Goal: Information Seeking & Learning: Learn about a topic

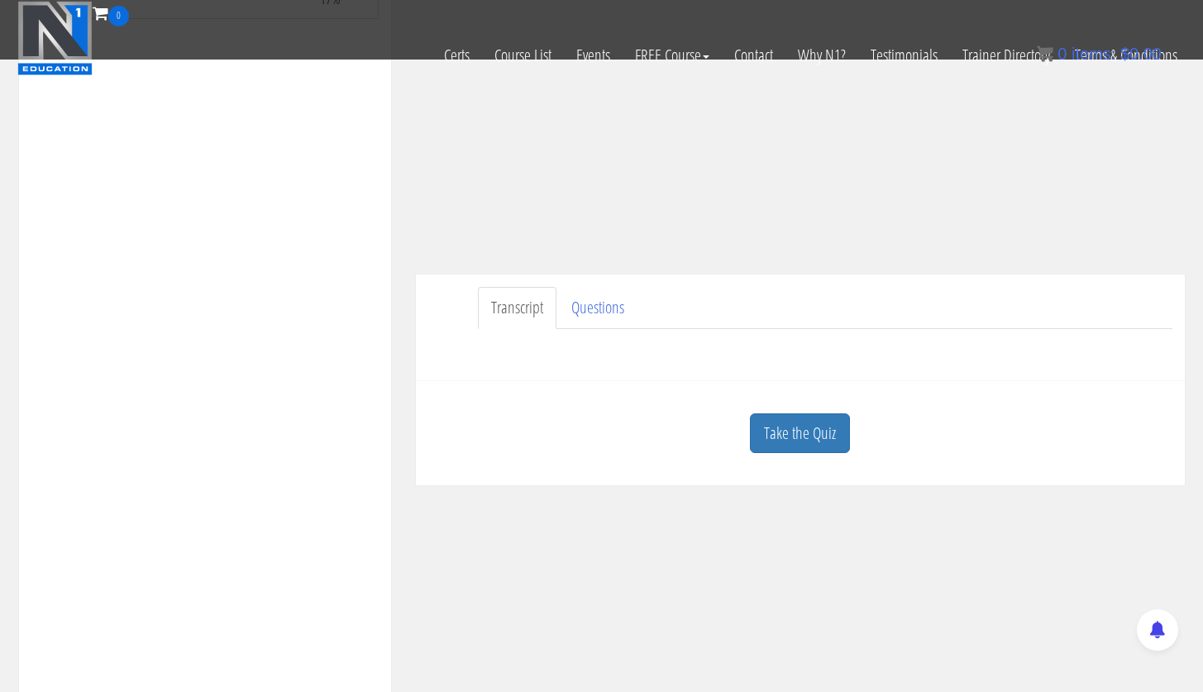
scroll to position [295, 0]
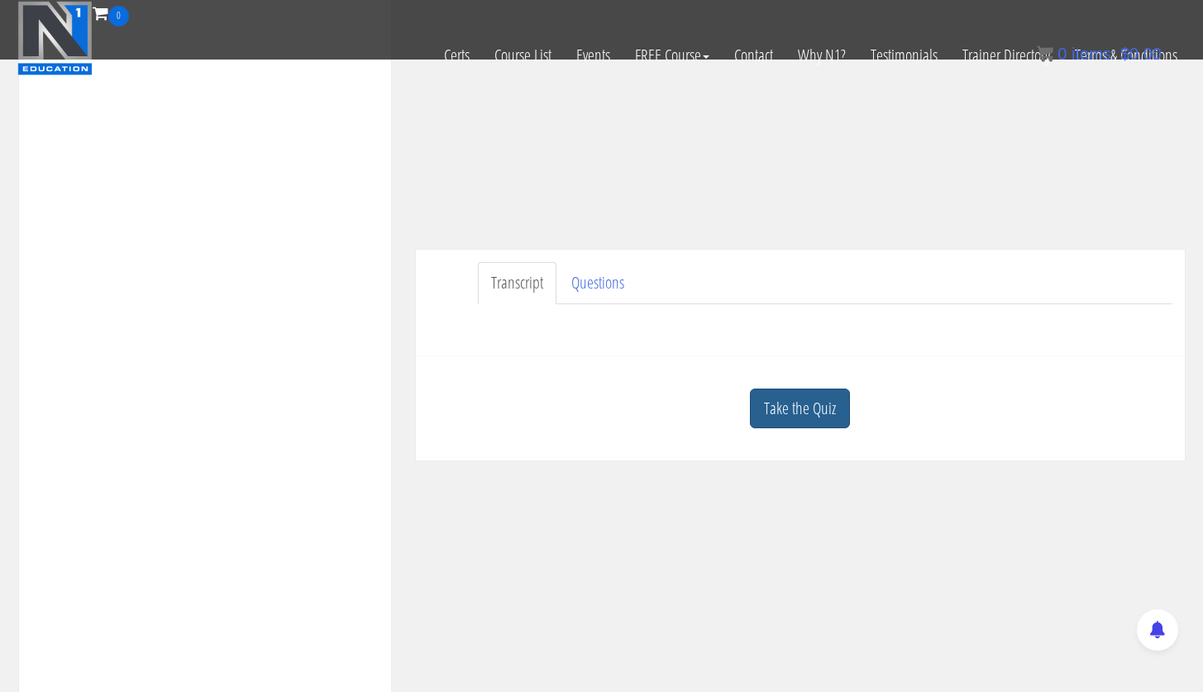
click at [817, 418] on link "Take the Quiz" at bounding box center [800, 409] width 100 height 41
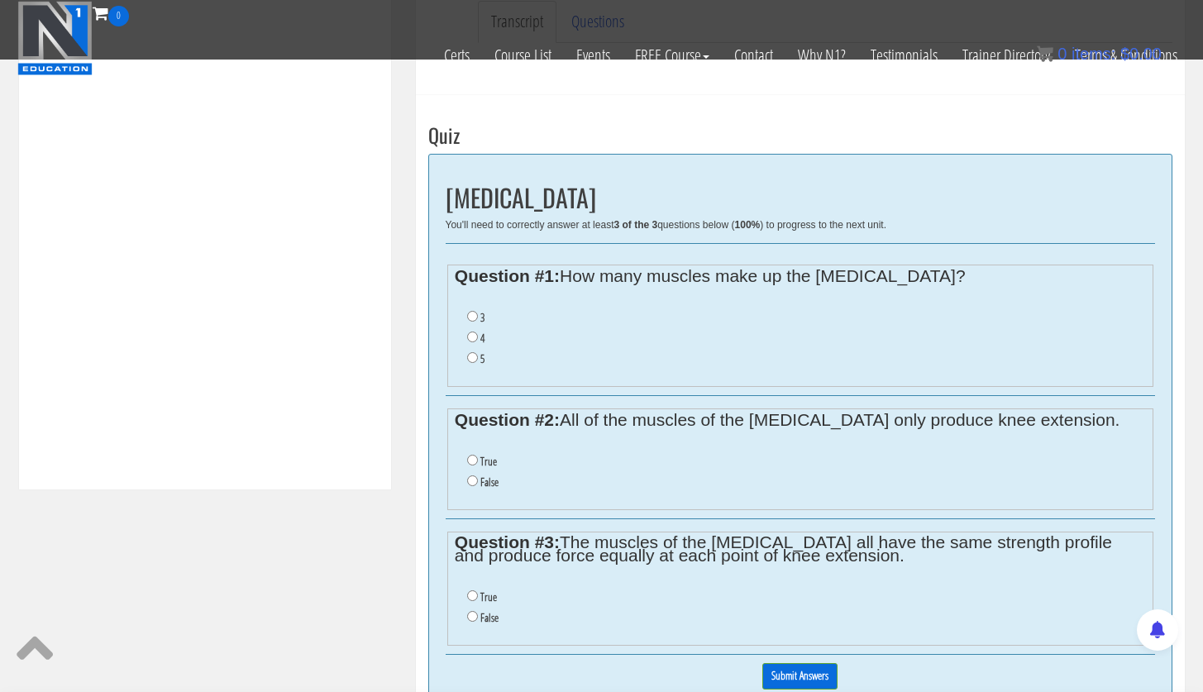
scroll to position [577, 0]
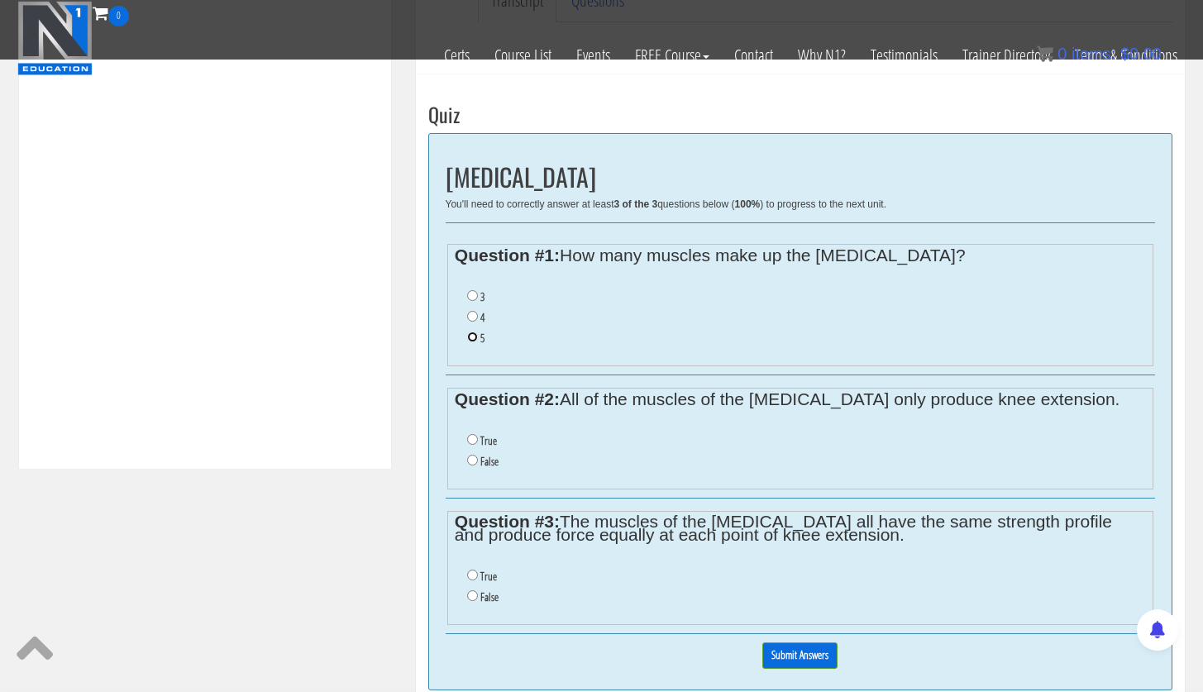
click at [470, 341] on input "5" at bounding box center [472, 337] width 11 height 11
radio input "true"
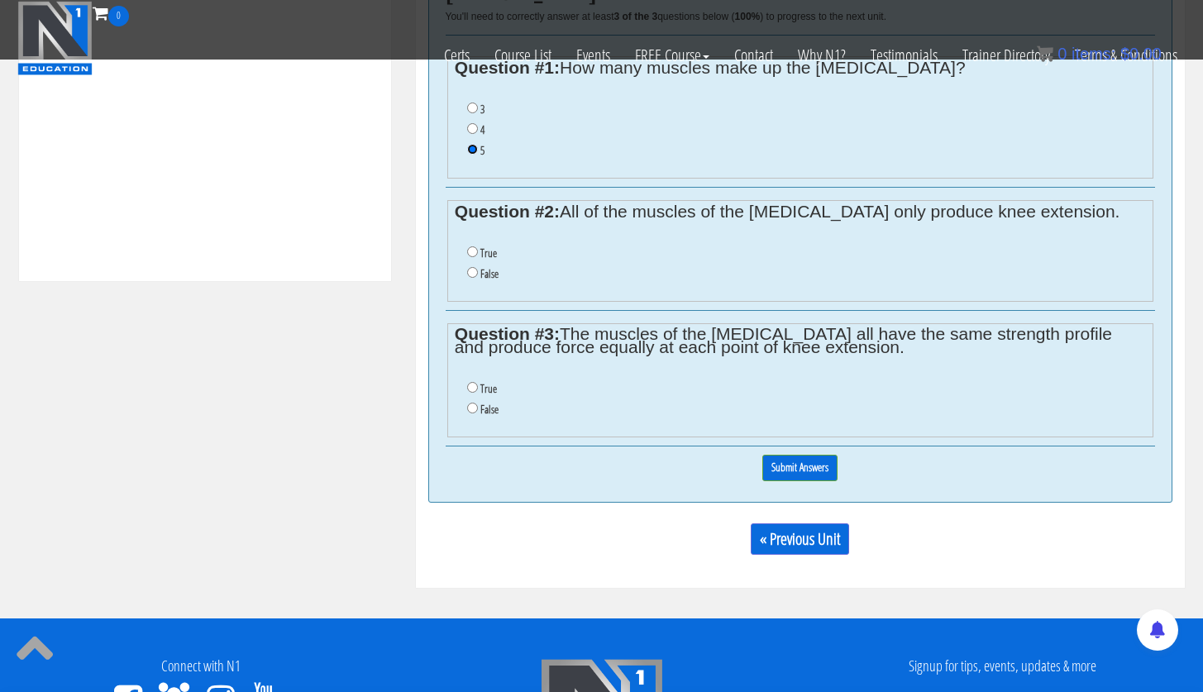
scroll to position [766, 0]
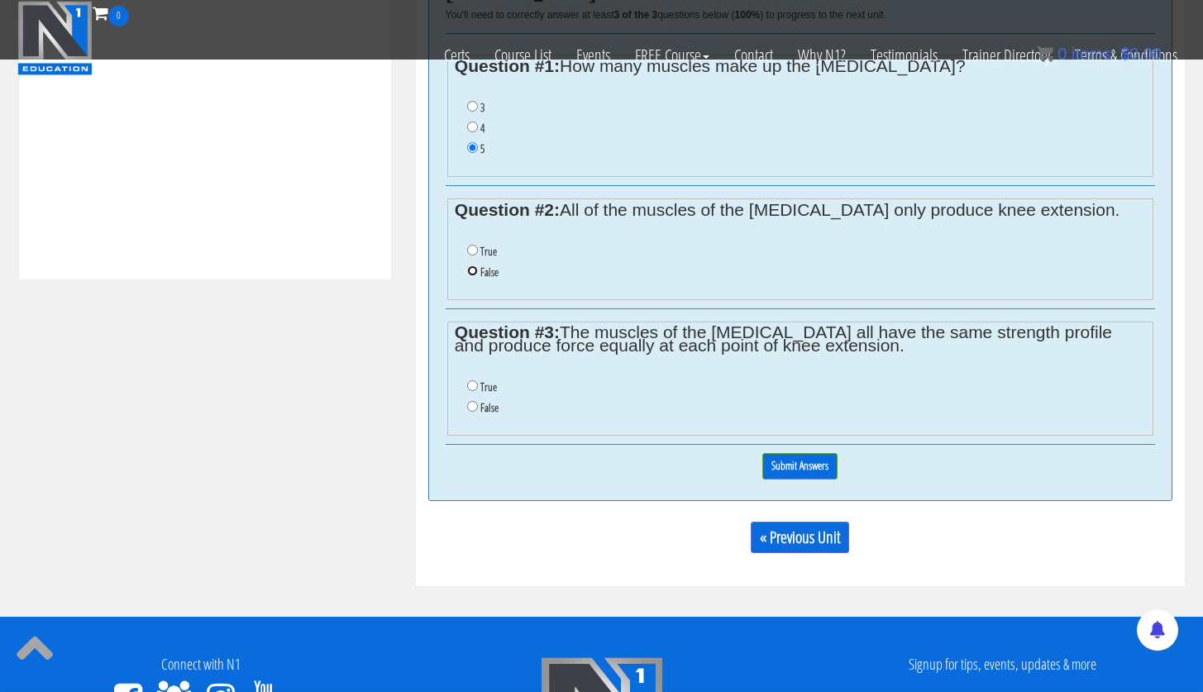
click at [472, 270] on input "False" at bounding box center [472, 270] width 11 height 11
radio input "true"
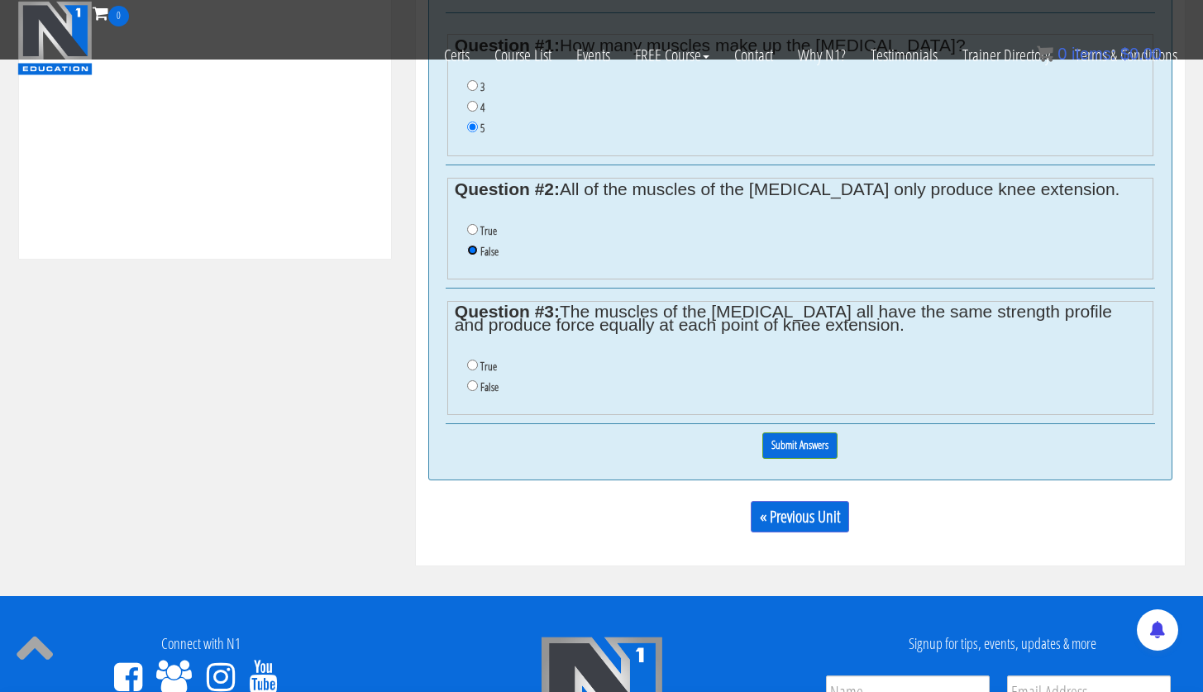
scroll to position [792, 0]
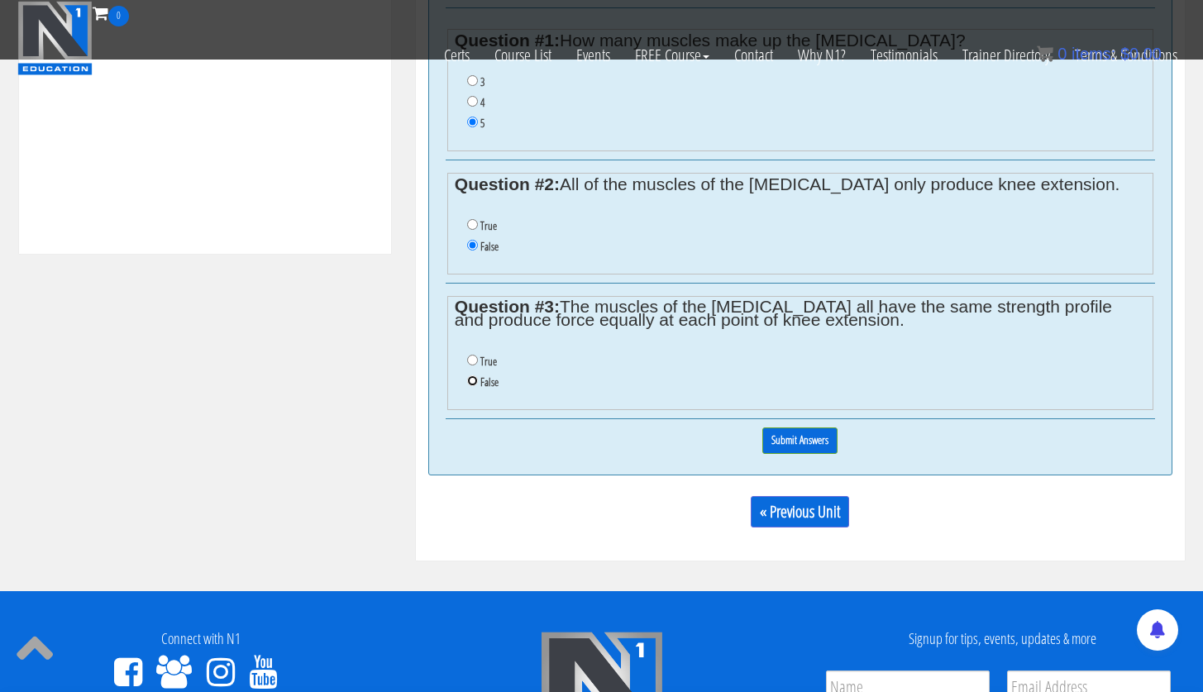
click at [470, 375] on input "False" at bounding box center [472, 380] width 11 height 11
radio input "true"
click at [470, 376] on input "False" at bounding box center [472, 380] width 11 height 11
click at [779, 437] on input "Submit Answers" at bounding box center [799, 440] width 75 height 26
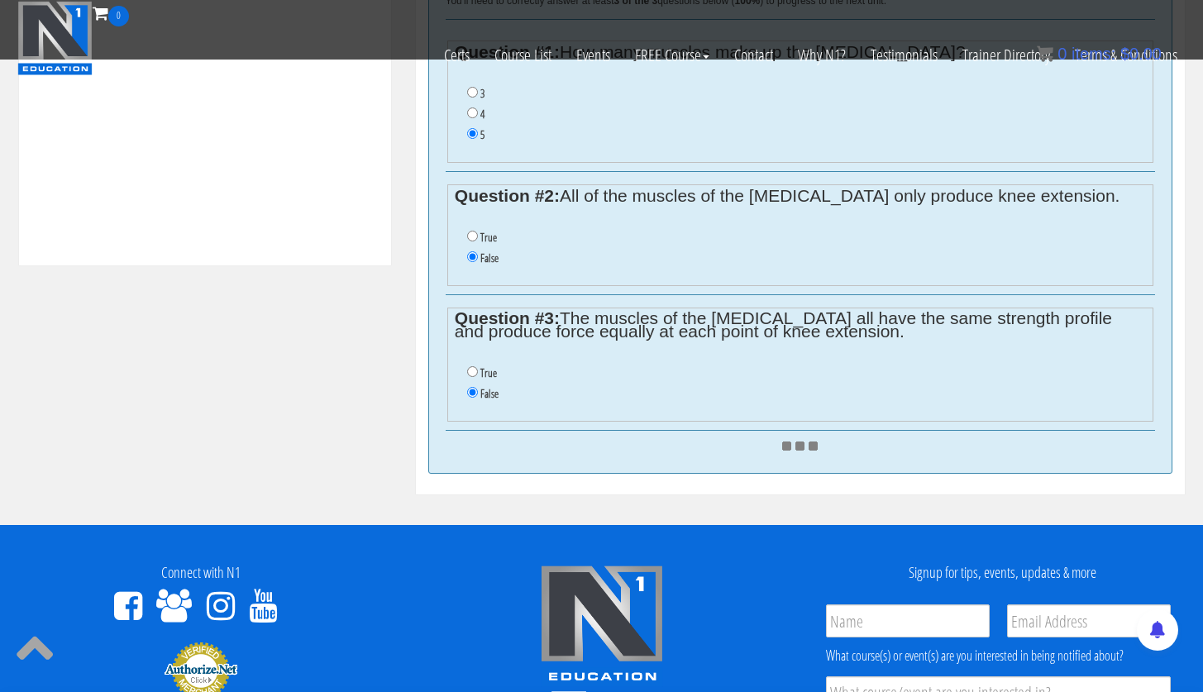
scroll to position [1091, 0]
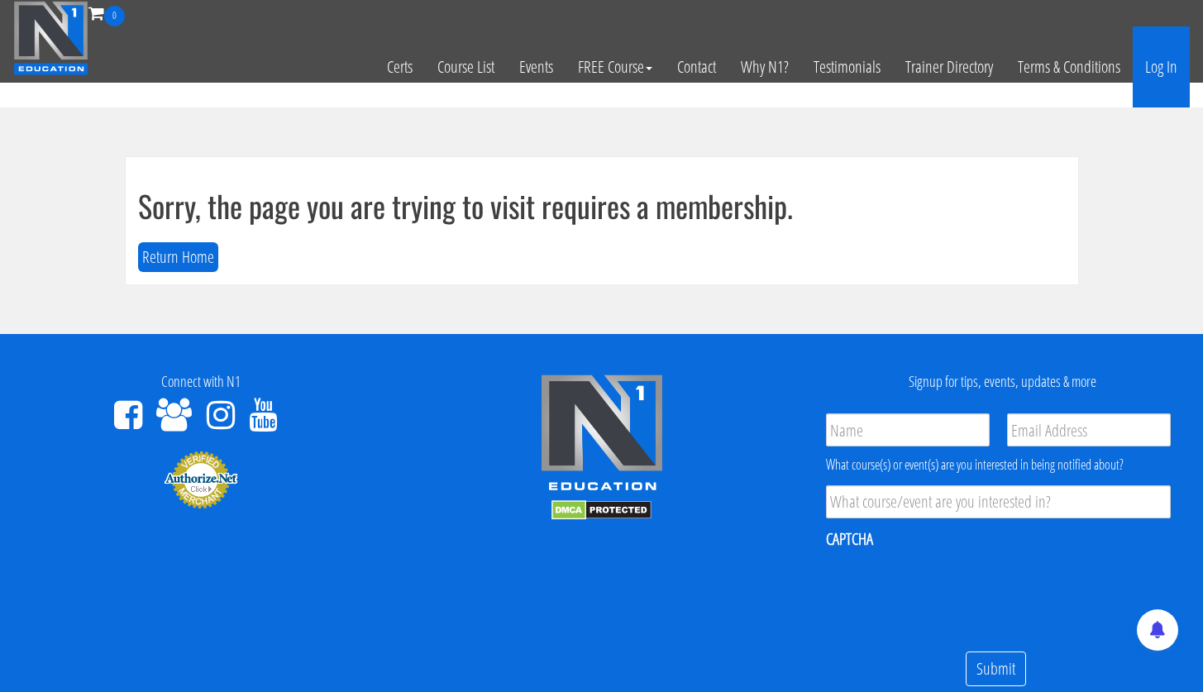
click at [1185, 74] on link "Log In" at bounding box center [1161, 66] width 57 height 81
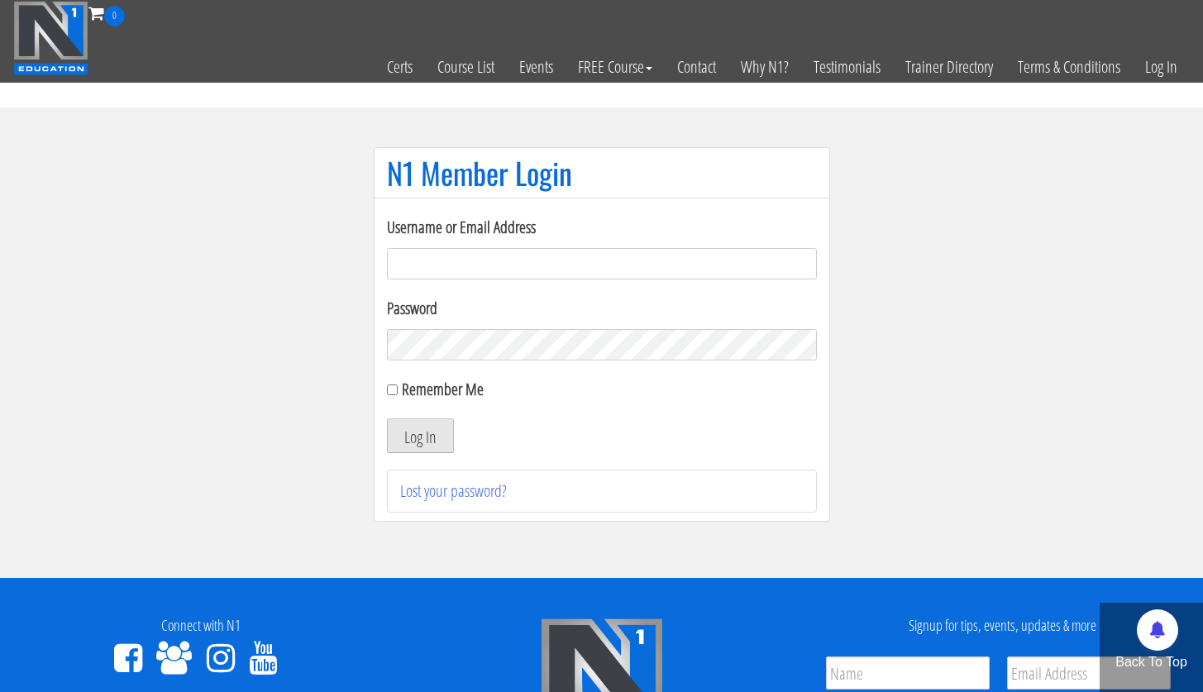
type input "lecuyer.ryan@gmail.com"
click at [433, 443] on button "Log In" at bounding box center [420, 435] width 67 height 35
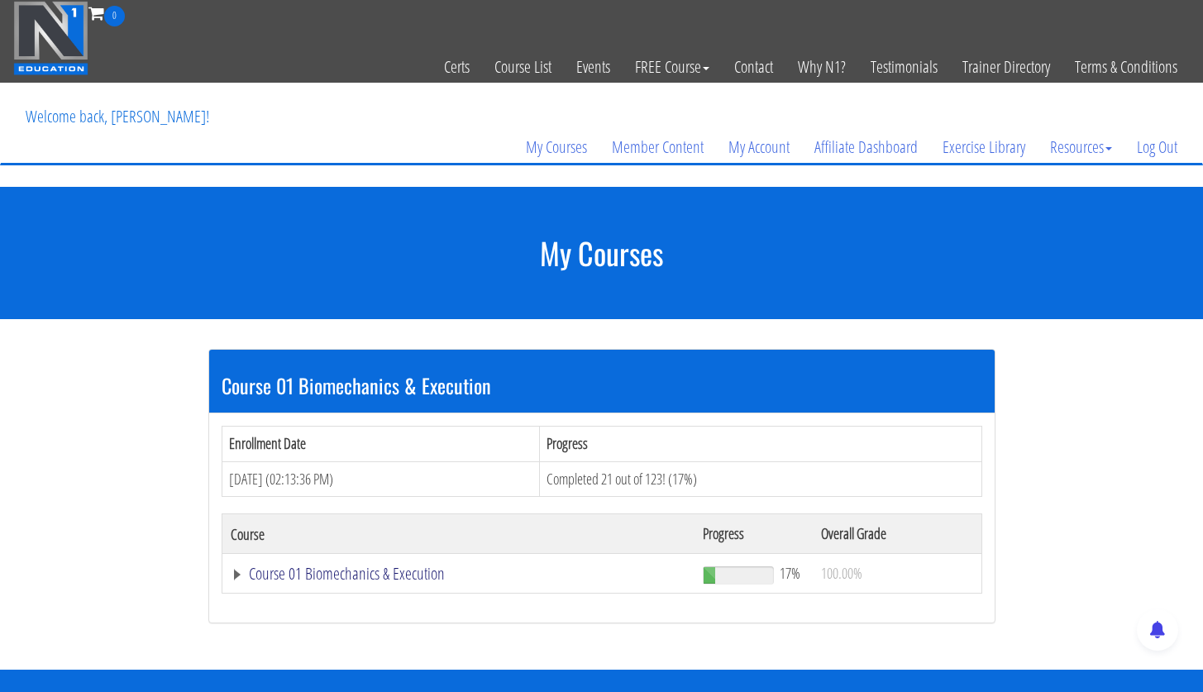
click at [347, 576] on link "Course 01 Biomechanics & Execution" at bounding box center [459, 574] width 456 height 17
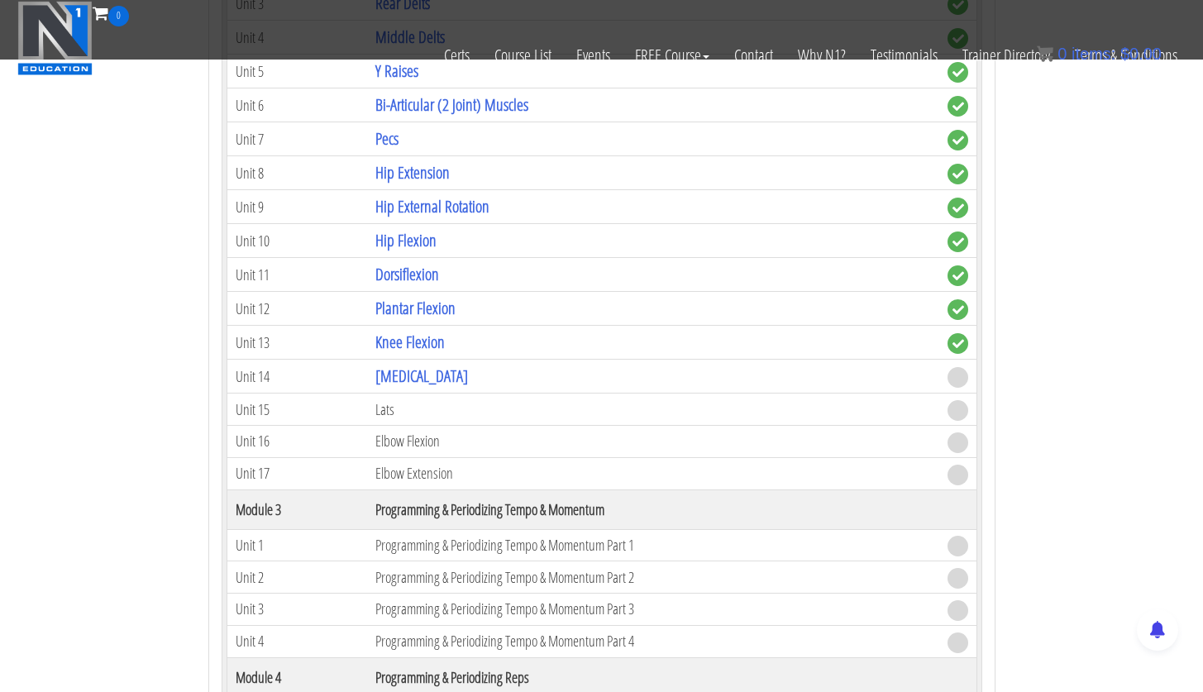
scroll to position [962, 0]
click at [413, 360] on td "[MEDICAL_DATA]" at bounding box center [652, 374] width 571 height 34
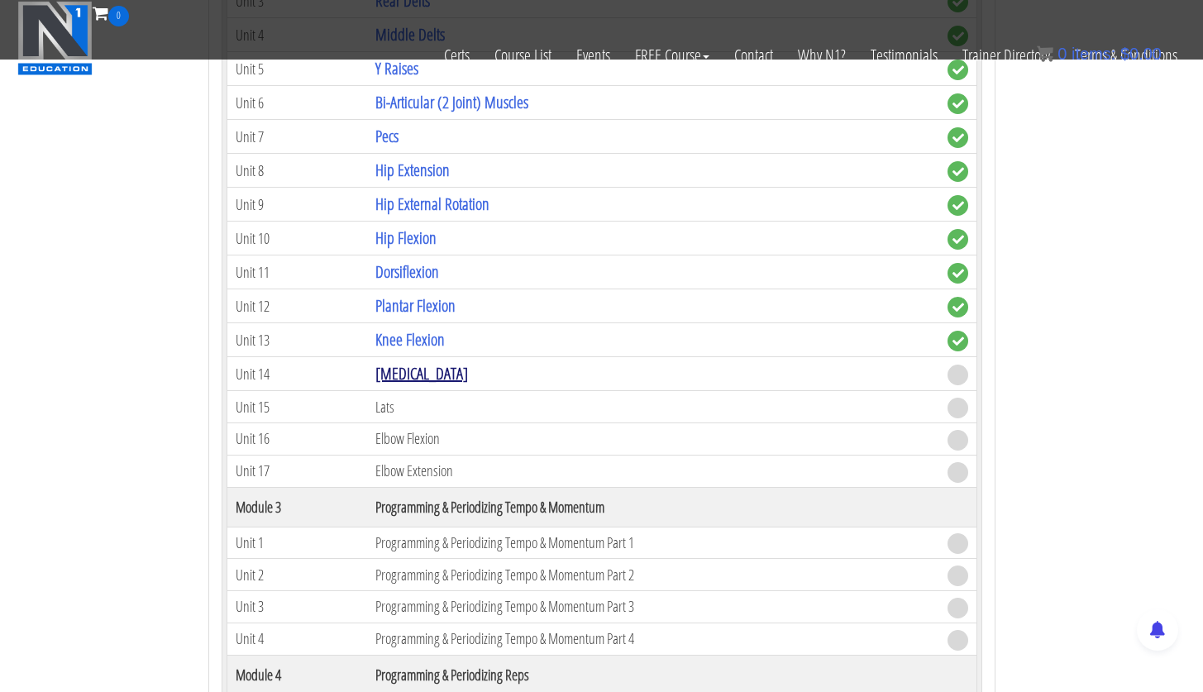
click at [415, 384] on link "[MEDICAL_DATA]" at bounding box center [421, 373] width 93 height 22
click at [415, 377] on link "[MEDICAL_DATA]" at bounding box center [421, 373] width 93 height 22
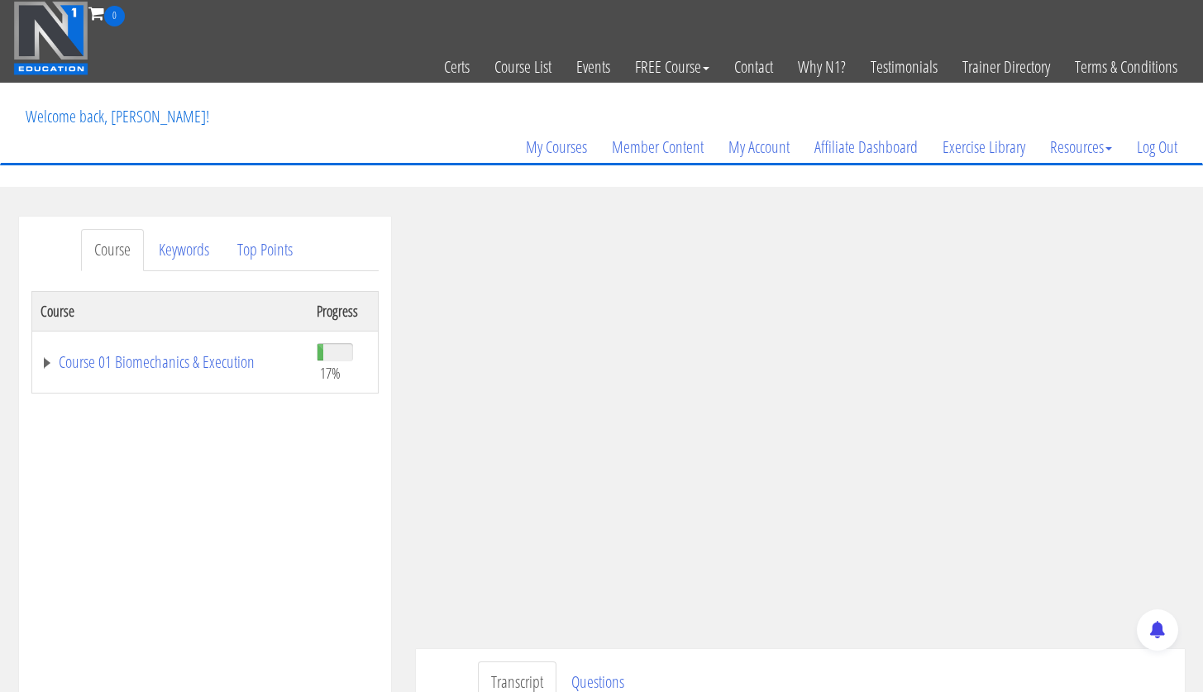
scroll to position [277, 0]
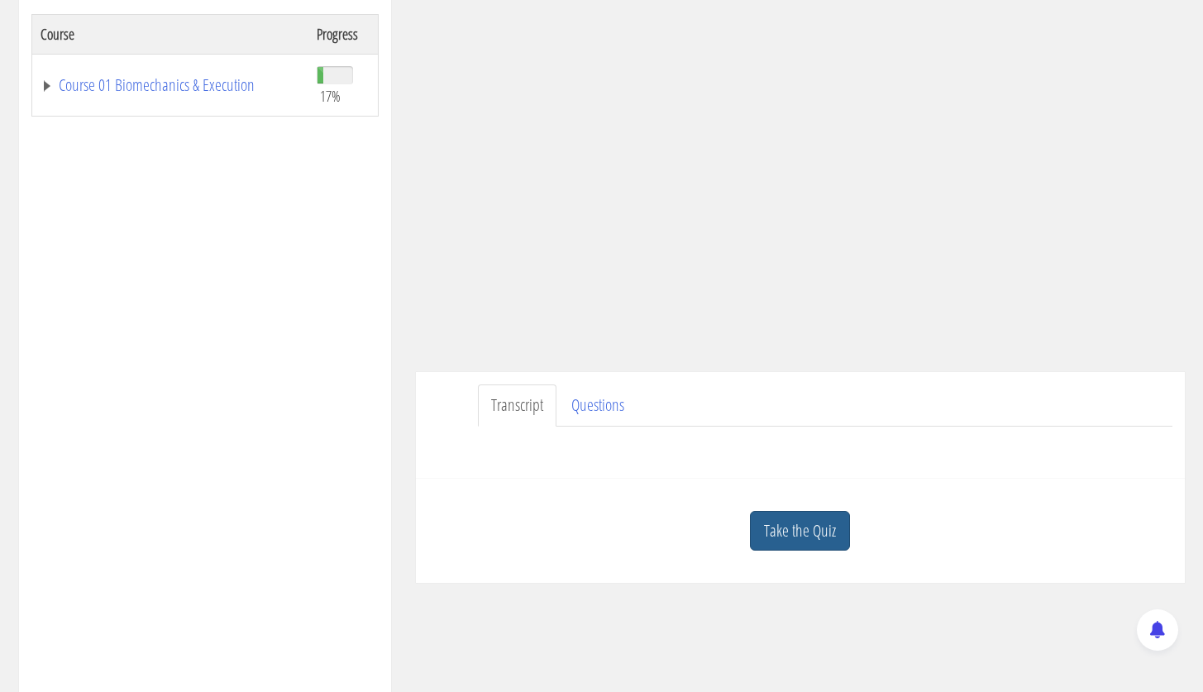
click at [811, 536] on link "Take the Quiz" at bounding box center [800, 531] width 100 height 41
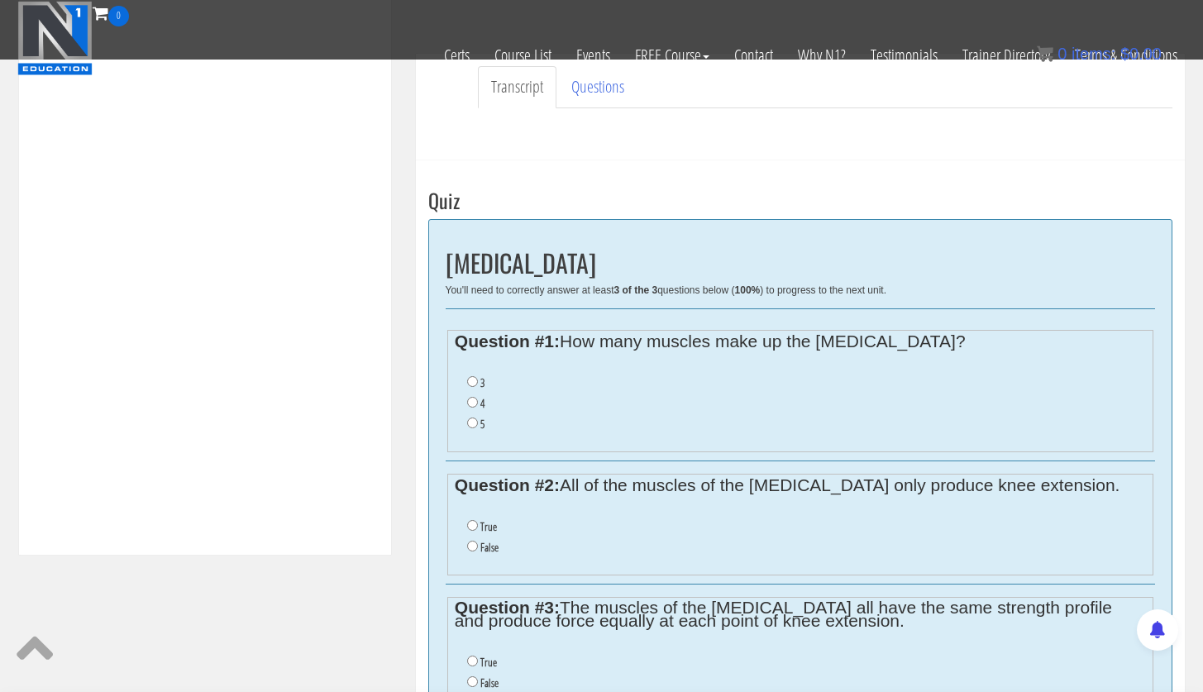
scroll to position [575, 0]
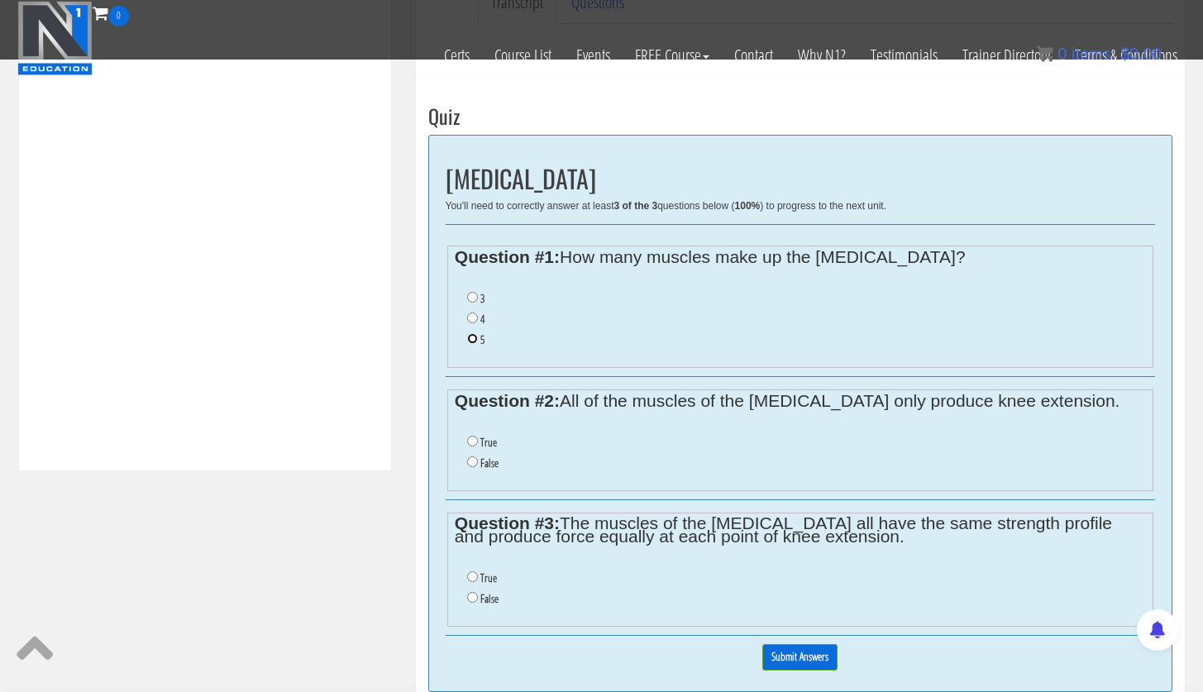
click at [475, 342] on input "5" at bounding box center [472, 338] width 11 height 11
radio input "true"
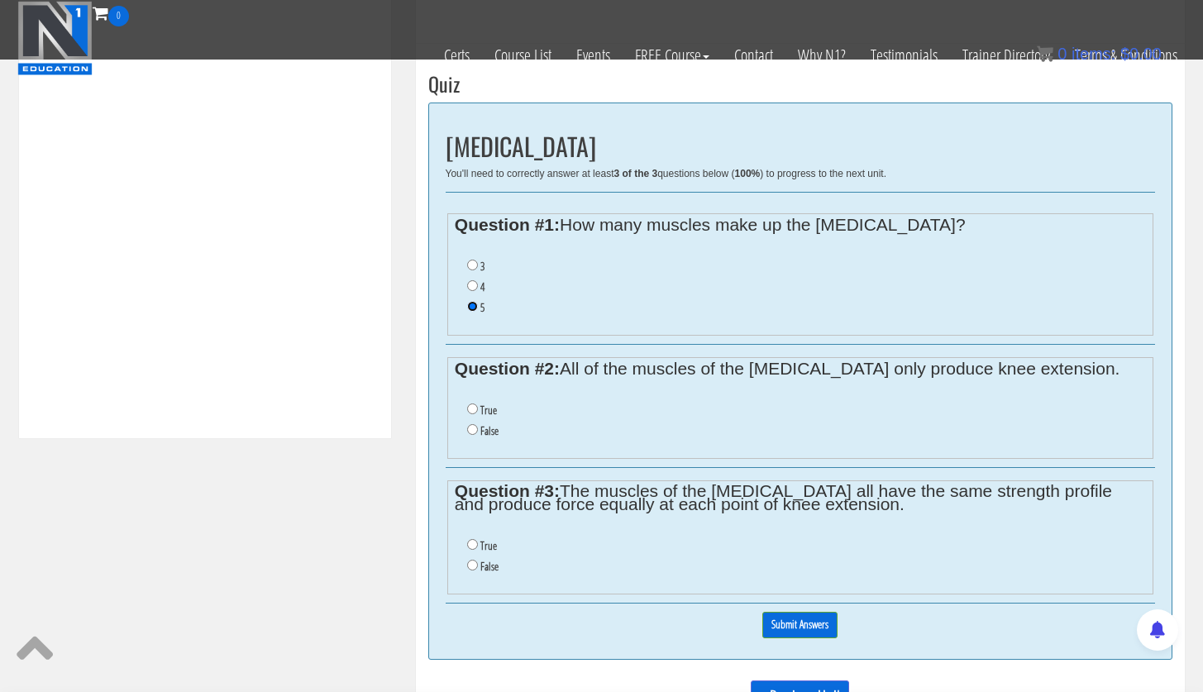
scroll to position [637, 0]
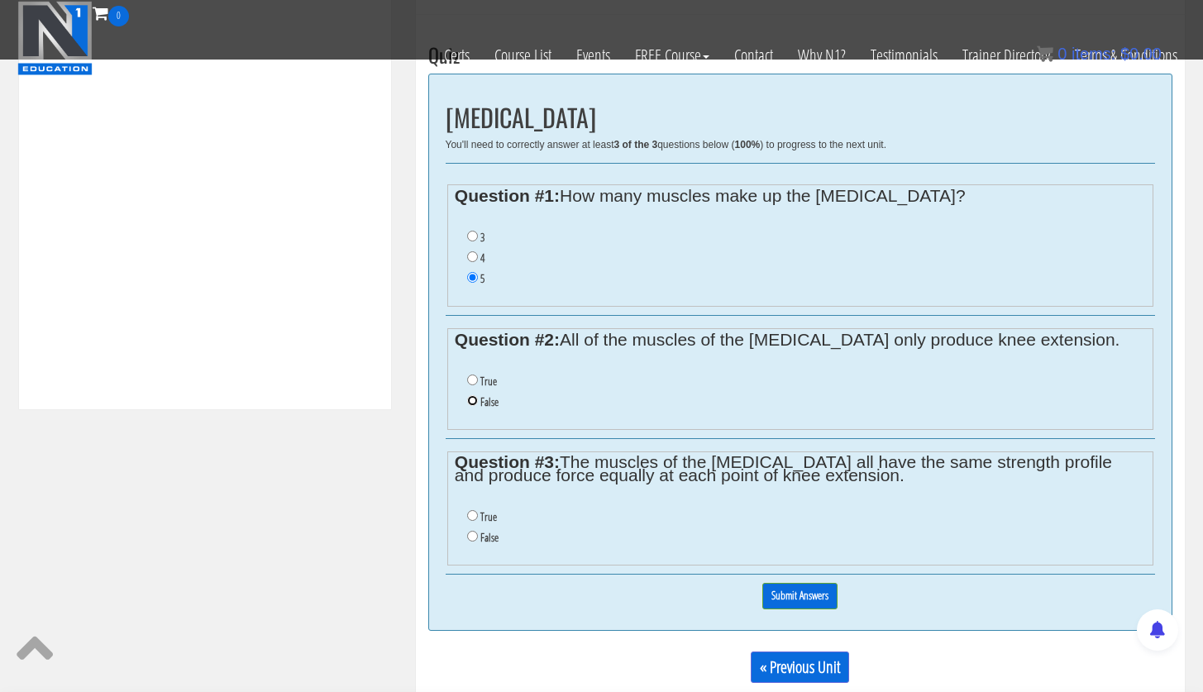
click at [475, 405] on input "False" at bounding box center [472, 400] width 11 height 11
radio input "true"
click at [472, 541] on input "False" at bounding box center [472, 536] width 11 height 11
radio input "true"
click at [785, 606] on input "Submit Answers" at bounding box center [799, 596] width 75 height 26
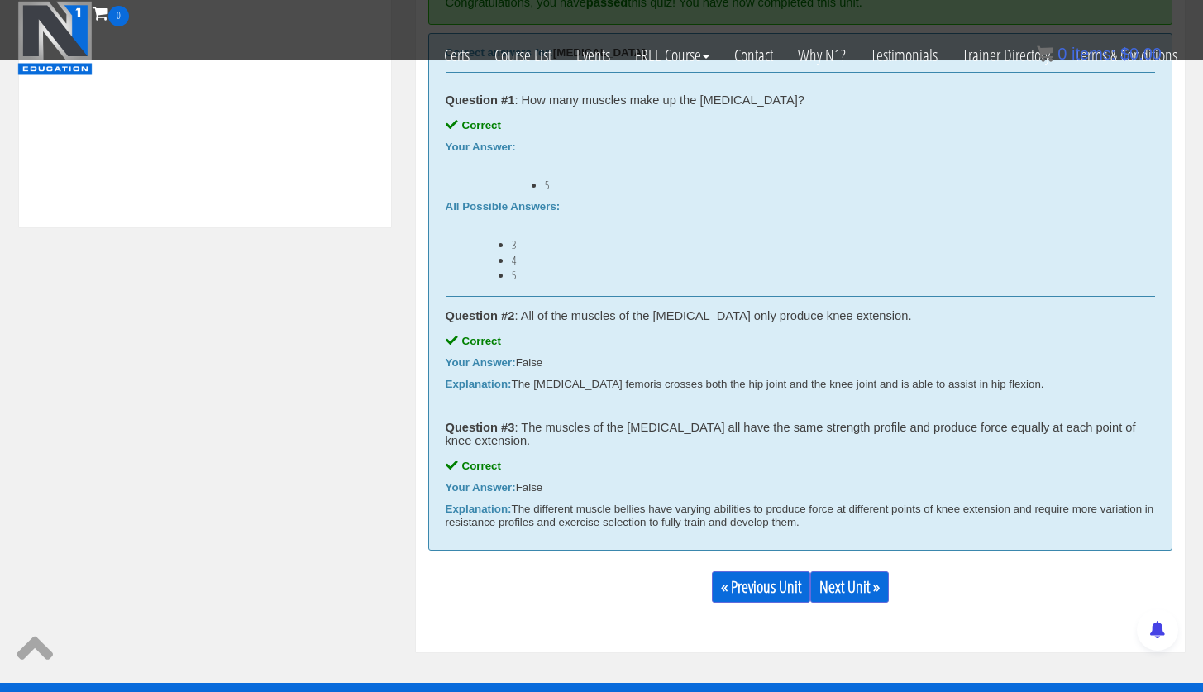
scroll to position [1184, 0]
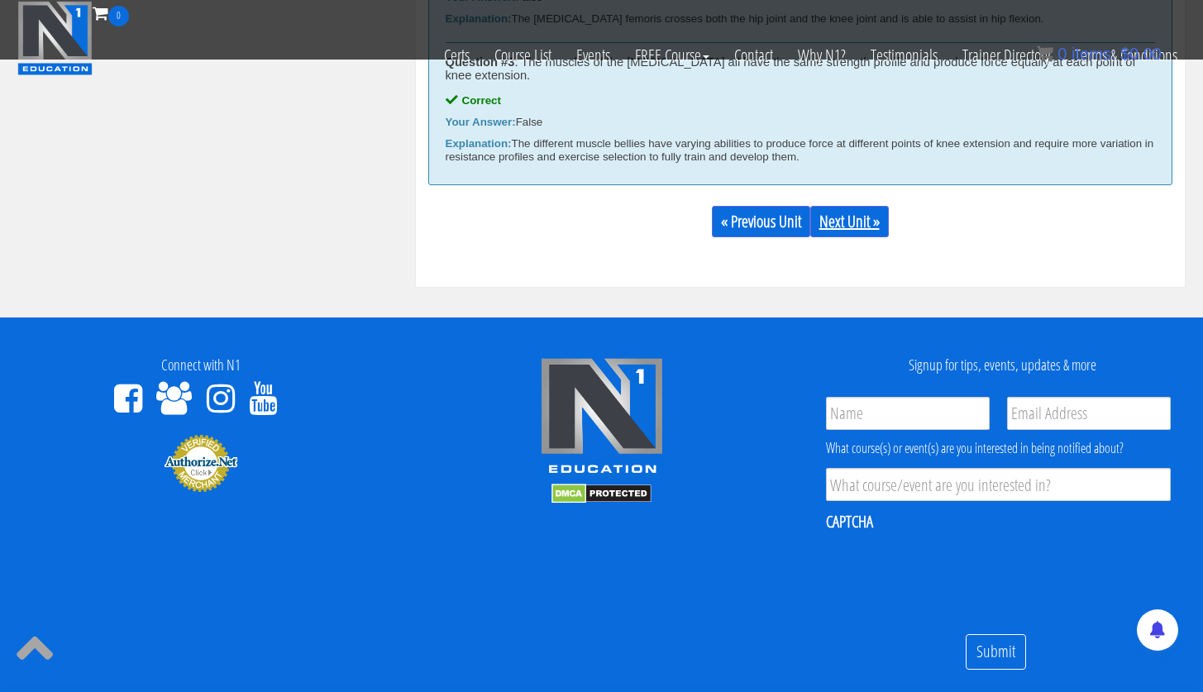
click at [860, 229] on link "Next Unit »" at bounding box center [849, 221] width 79 height 31
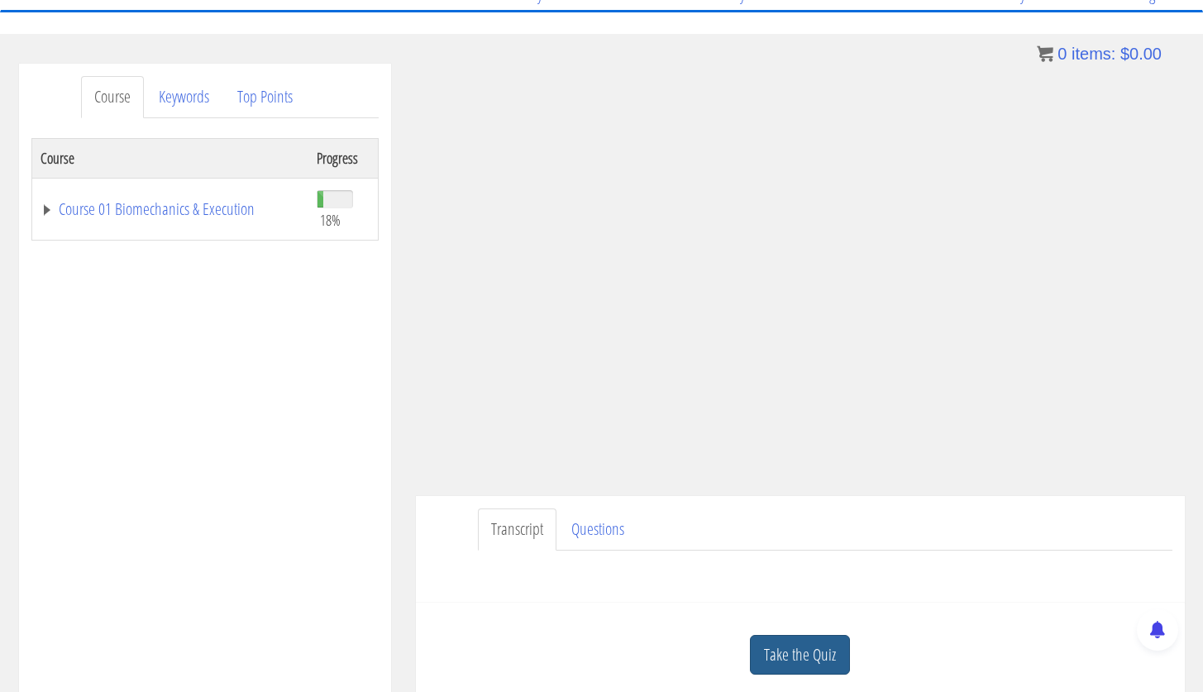
scroll to position [154, 0]
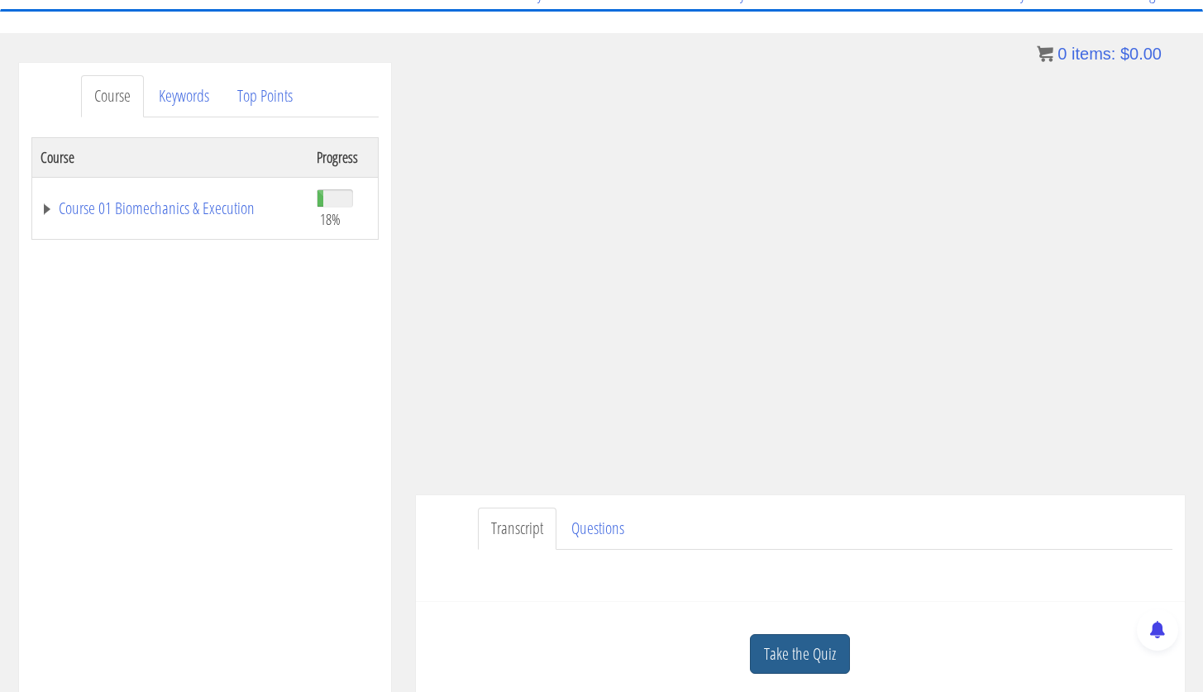
click at [792, 666] on link "Take the Quiz" at bounding box center [800, 654] width 100 height 41
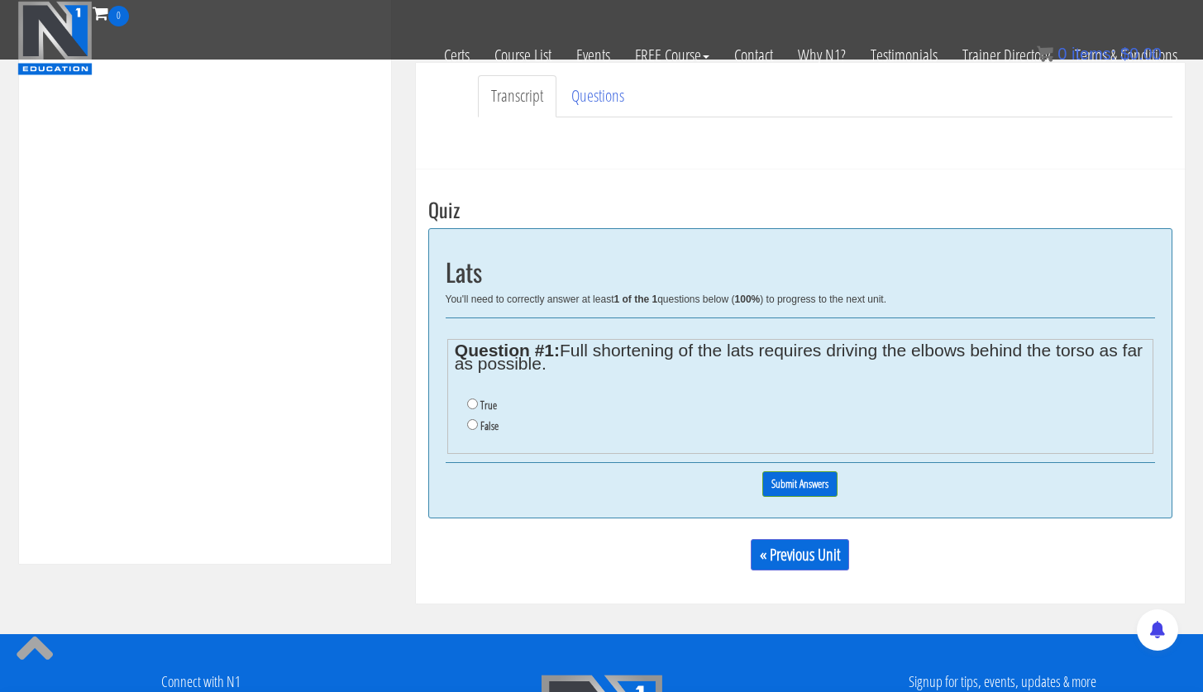
scroll to position [513, 0]
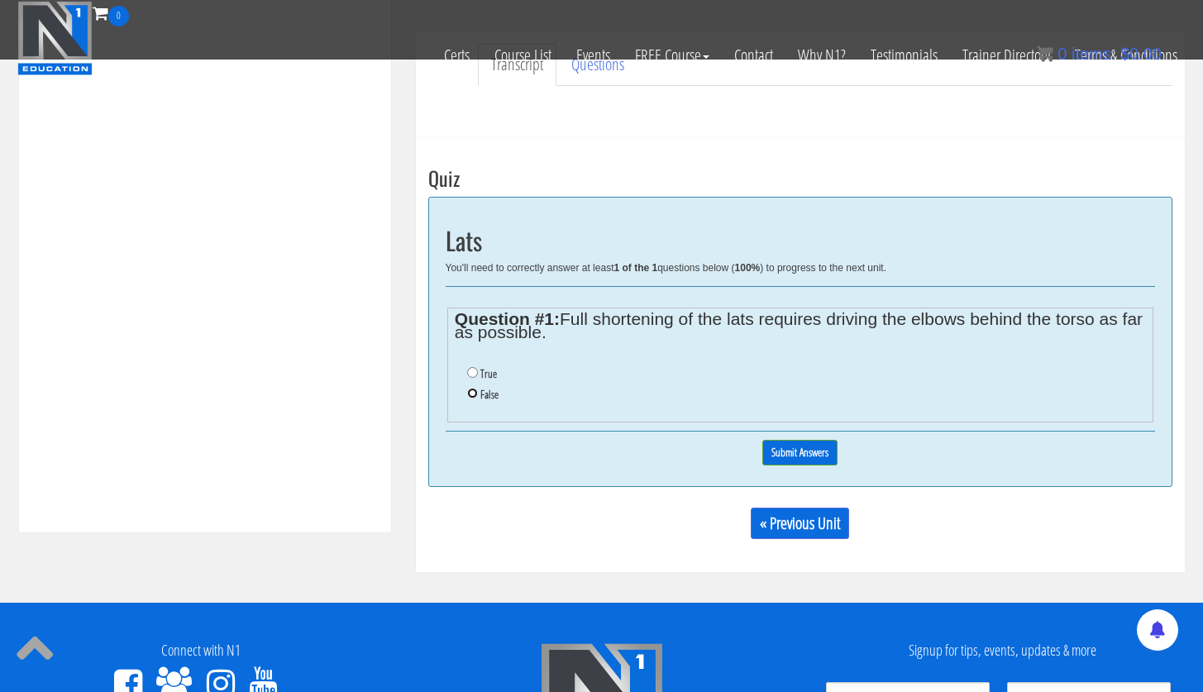
click at [473, 394] on input "False" at bounding box center [472, 393] width 11 height 11
radio input "true"
click at [787, 451] on input "Submit Answers" at bounding box center [799, 453] width 75 height 26
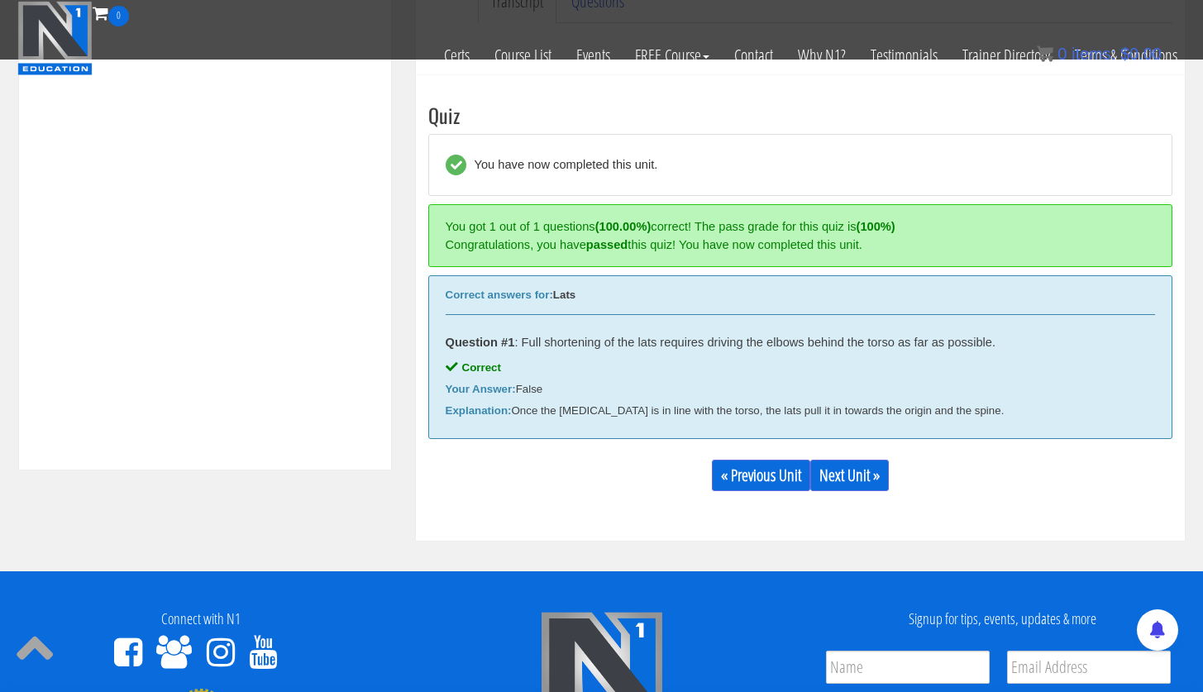
scroll to position [628, 0]
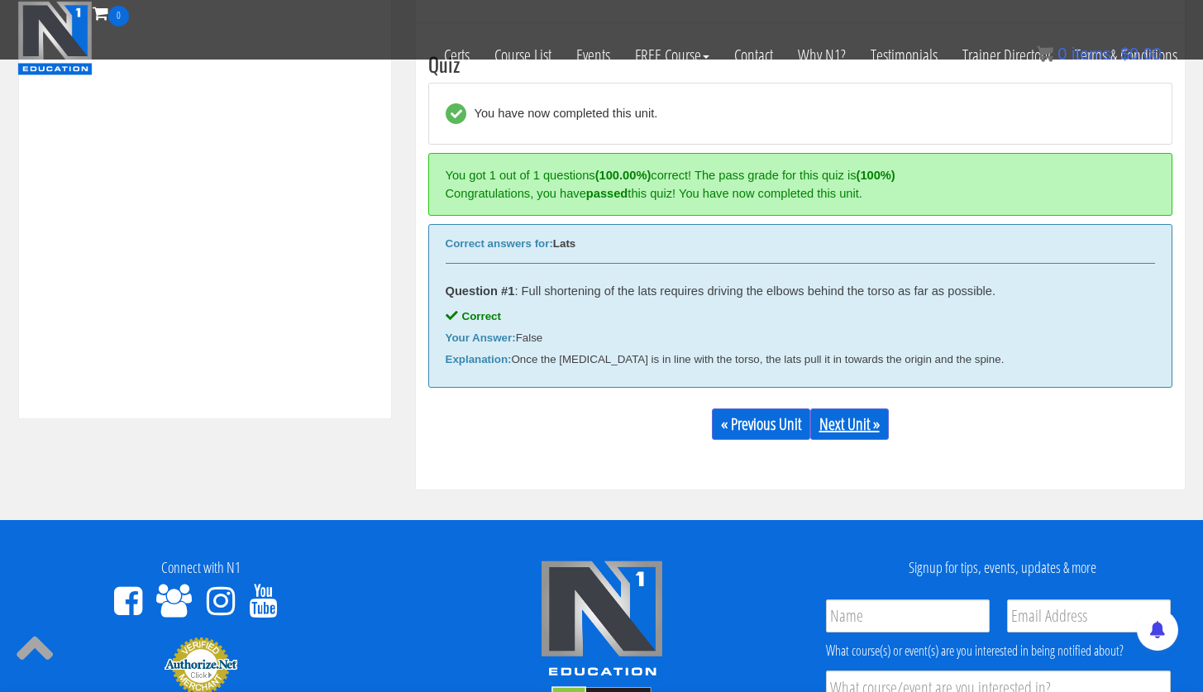
click at [841, 421] on link "Next Unit »" at bounding box center [849, 423] width 79 height 31
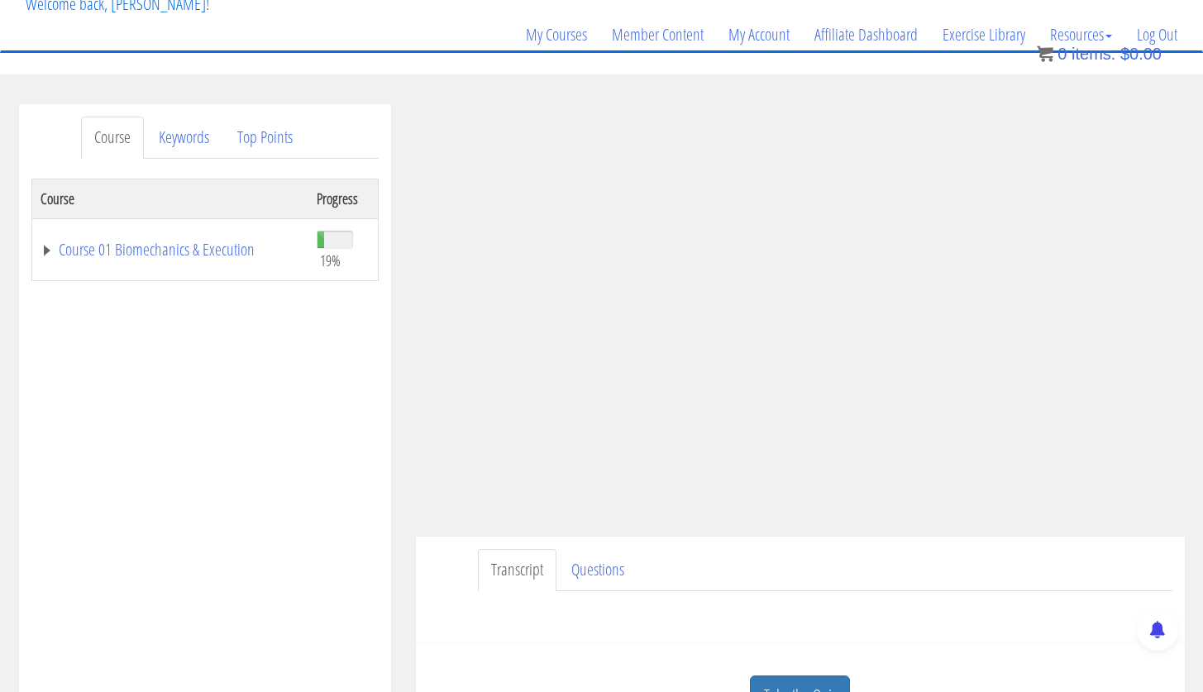
scroll to position [143, 0]
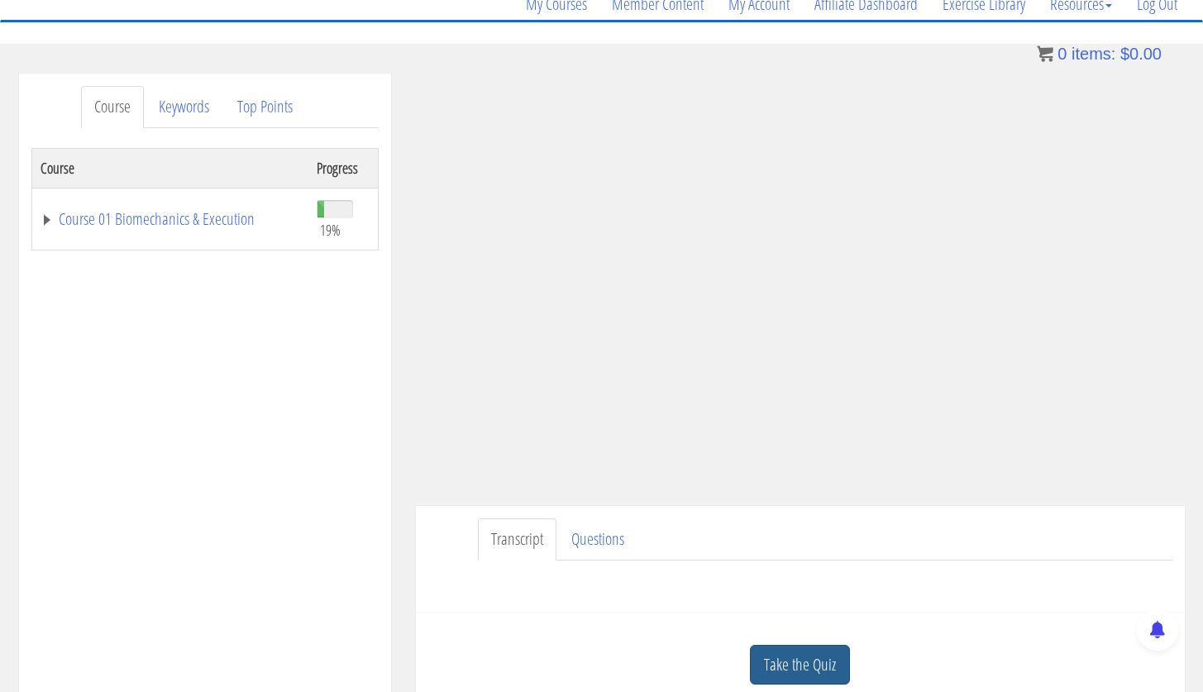
click at [779, 655] on link "Take the Quiz" at bounding box center [800, 665] width 100 height 41
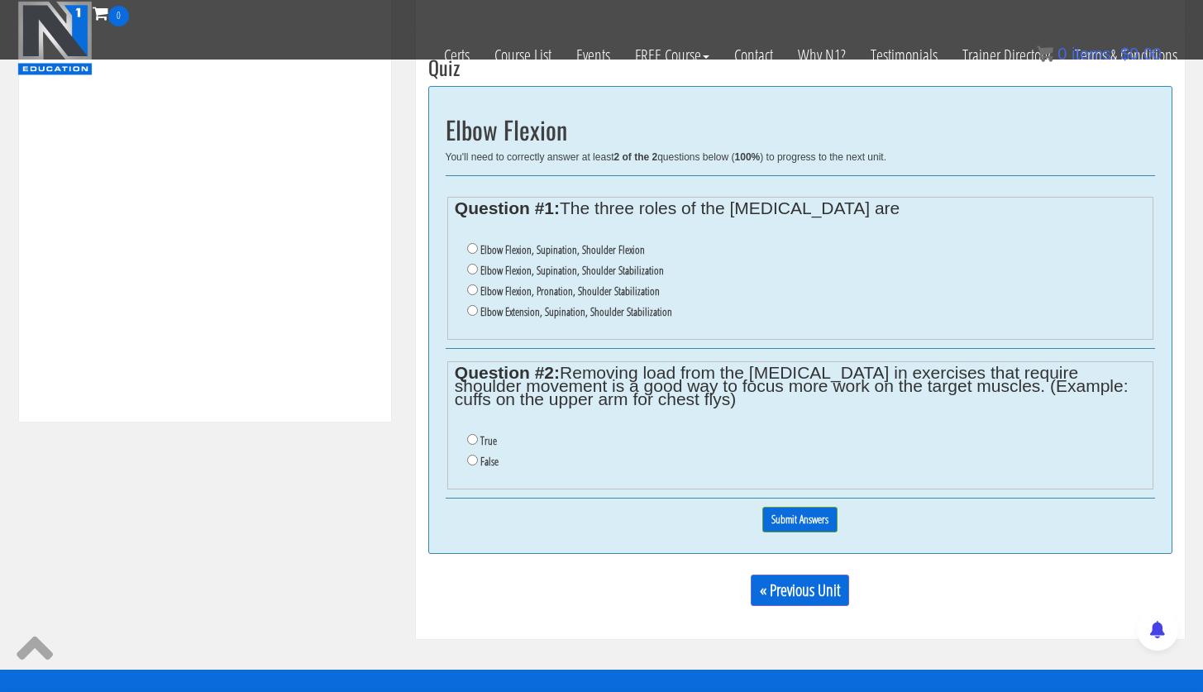
scroll to position [625, 0]
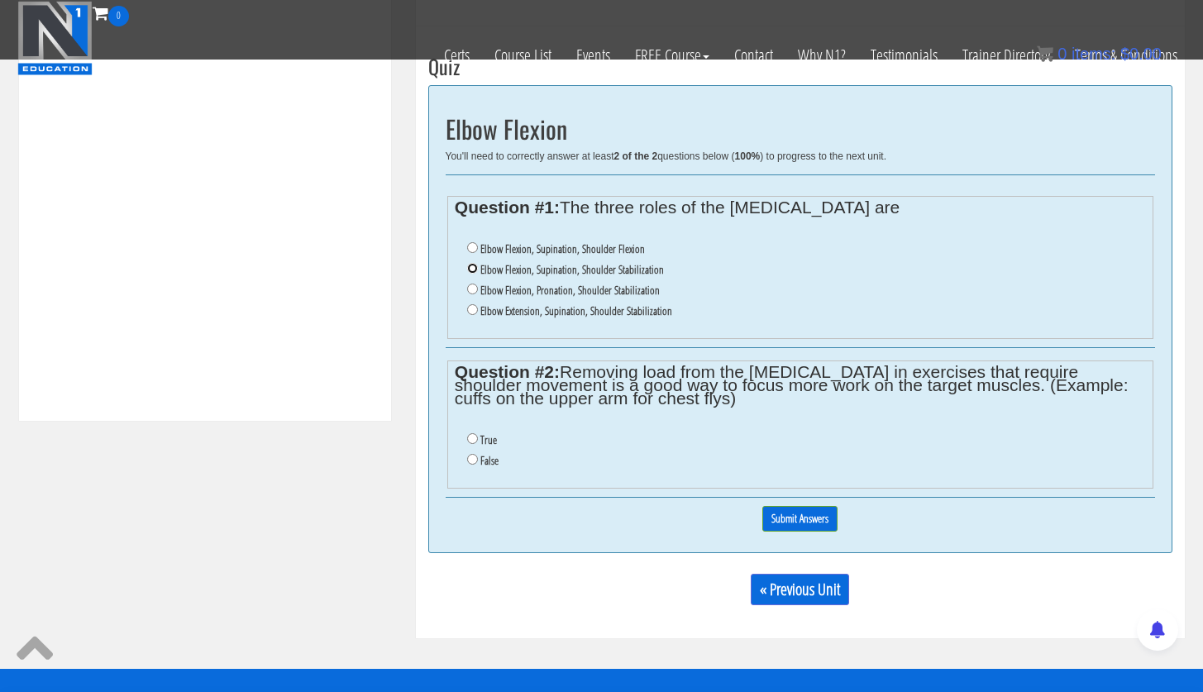
click at [475, 273] on input "Elbow Flexion, Supination, Shoulder Stabilization" at bounding box center [472, 268] width 11 height 11
radio input "true"
click at [473, 465] on li "False" at bounding box center [806, 461] width 678 height 21
click at [473, 462] on input "False" at bounding box center [472, 459] width 11 height 11
radio input "true"
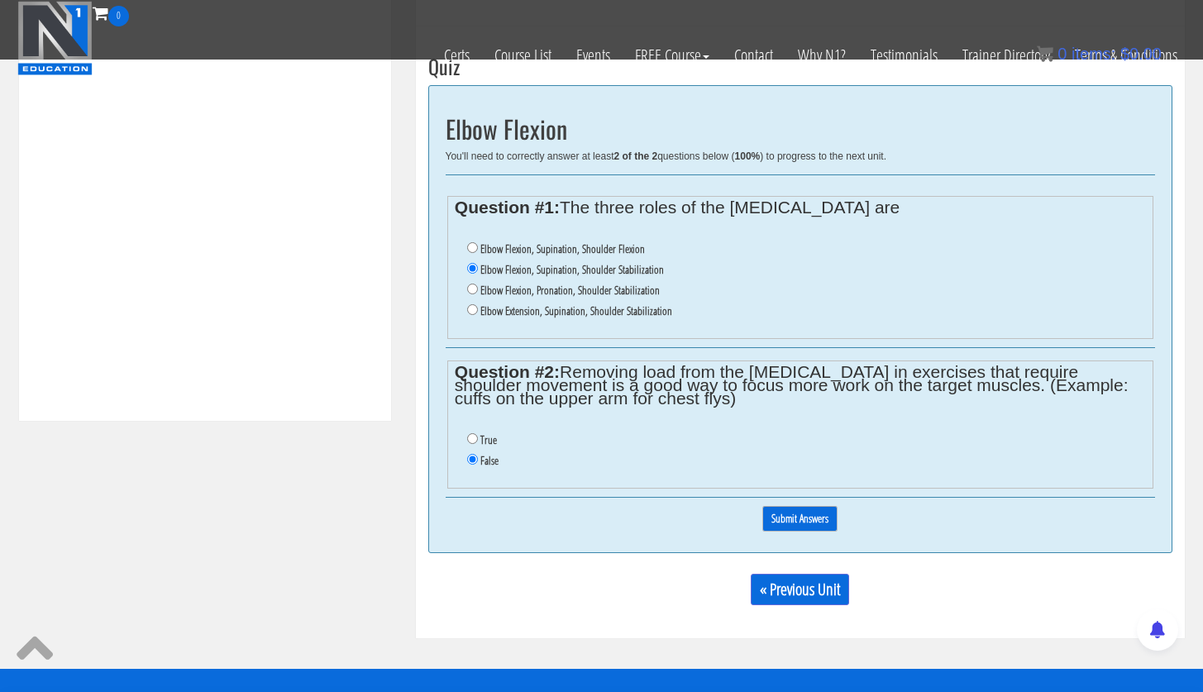
click at [800, 524] on input "Submit Answers" at bounding box center [799, 519] width 75 height 26
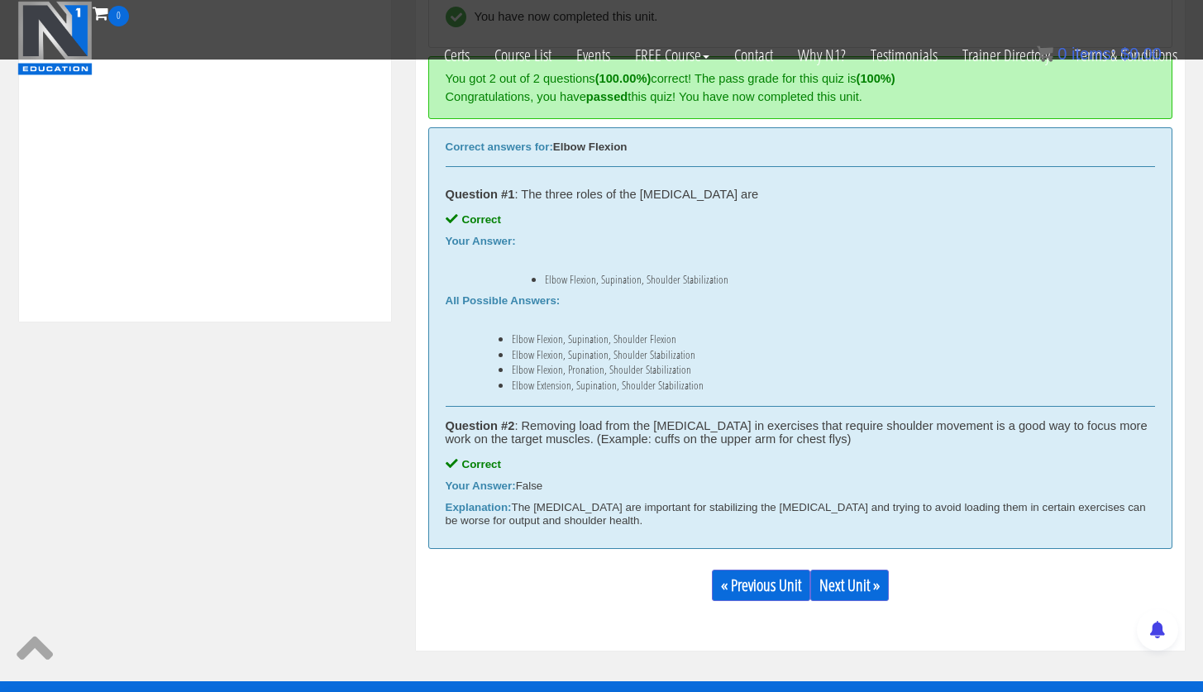
scroll to position [833, 0]
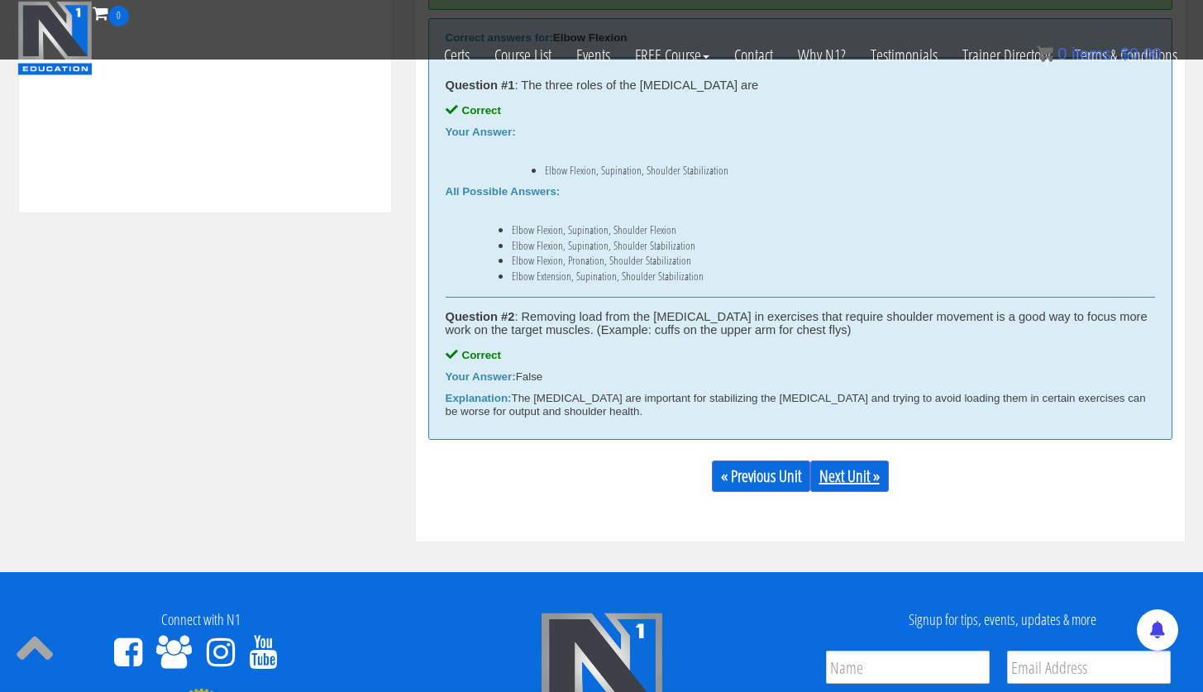
click at [870, 489] on link "Next Unit »" at bounding box center [849, 476] width 79 height 31
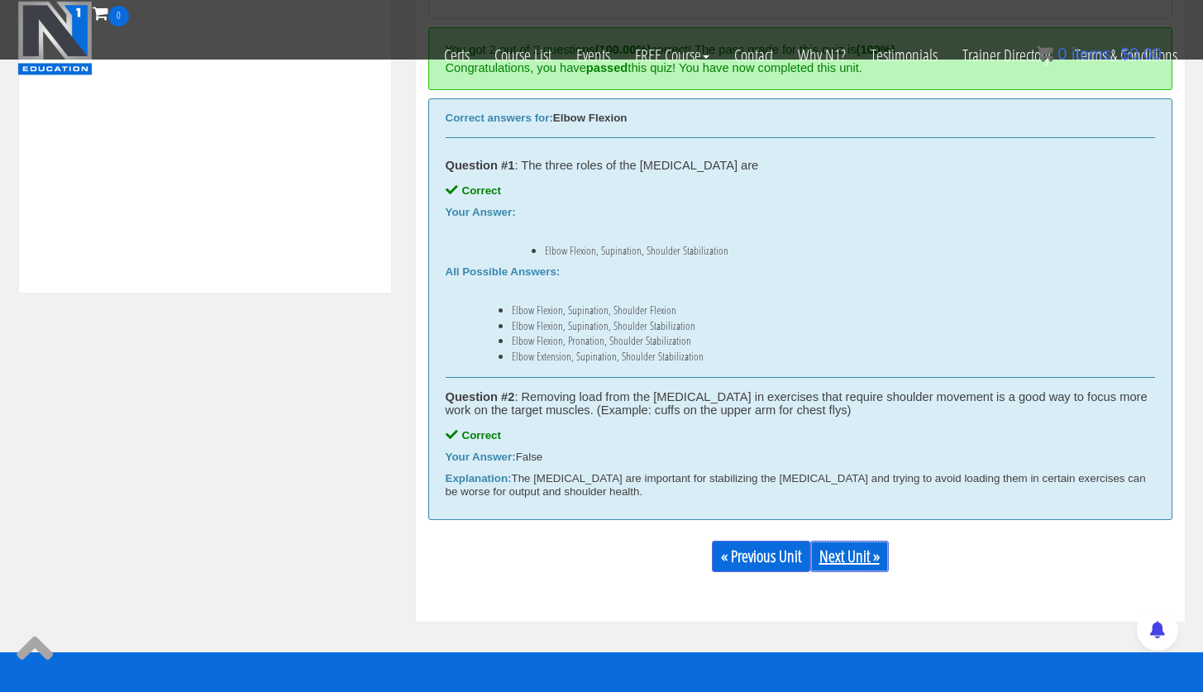
scroll to position [752, 0]
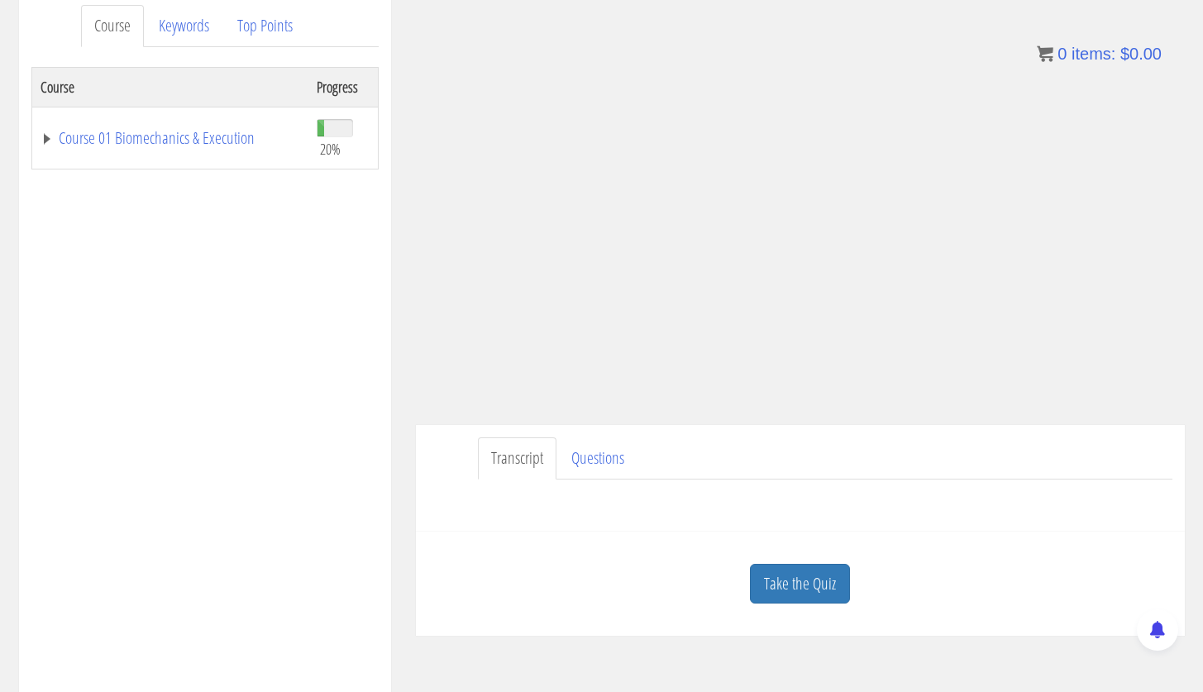
scroll to position [346, 0]
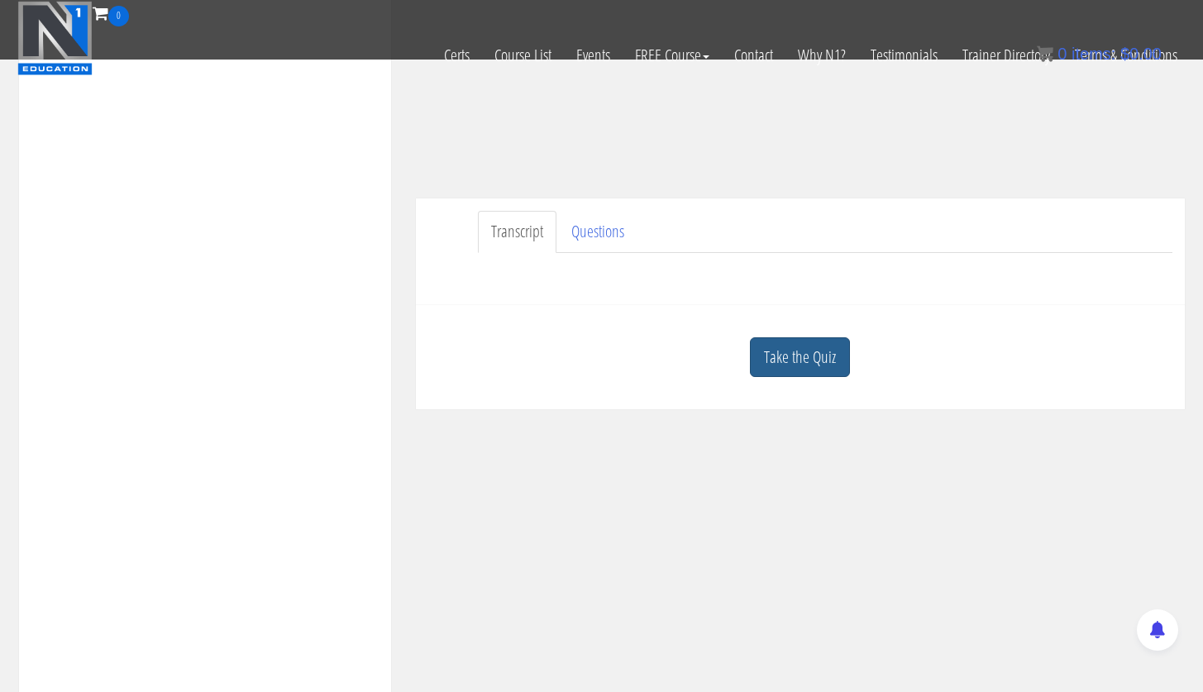
click at [807, 356] on link "Take the Quiz" at bounding box center [800, 357] width 100 height 41
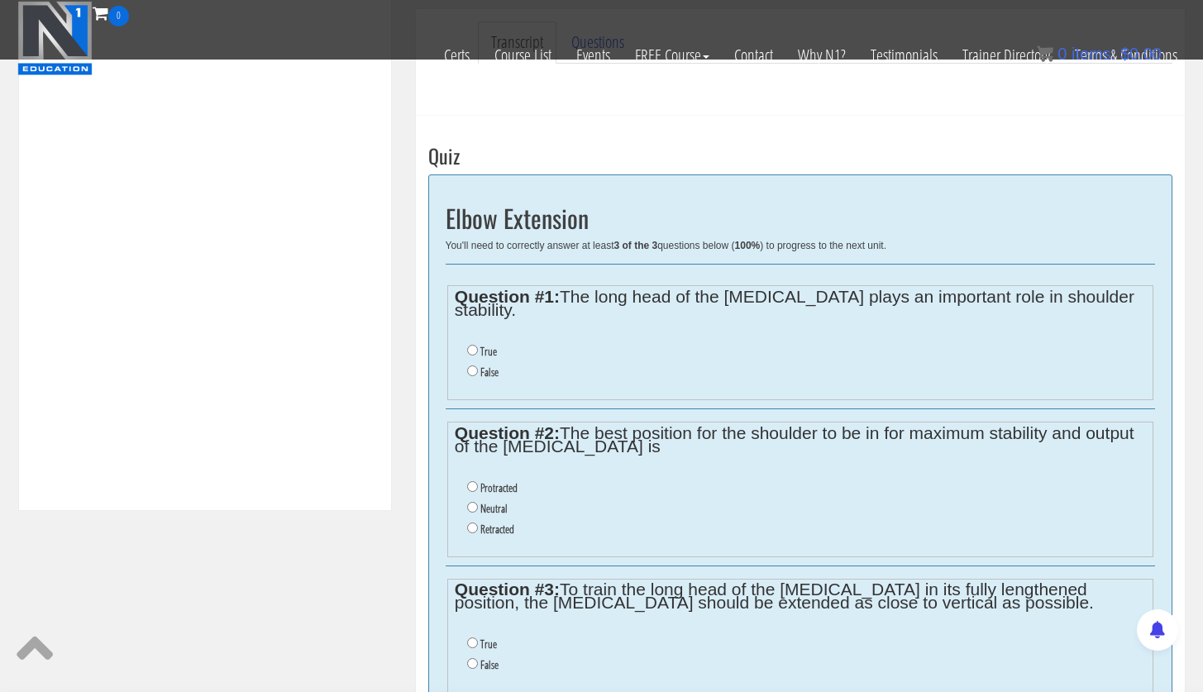
scroll to position [539, 0]
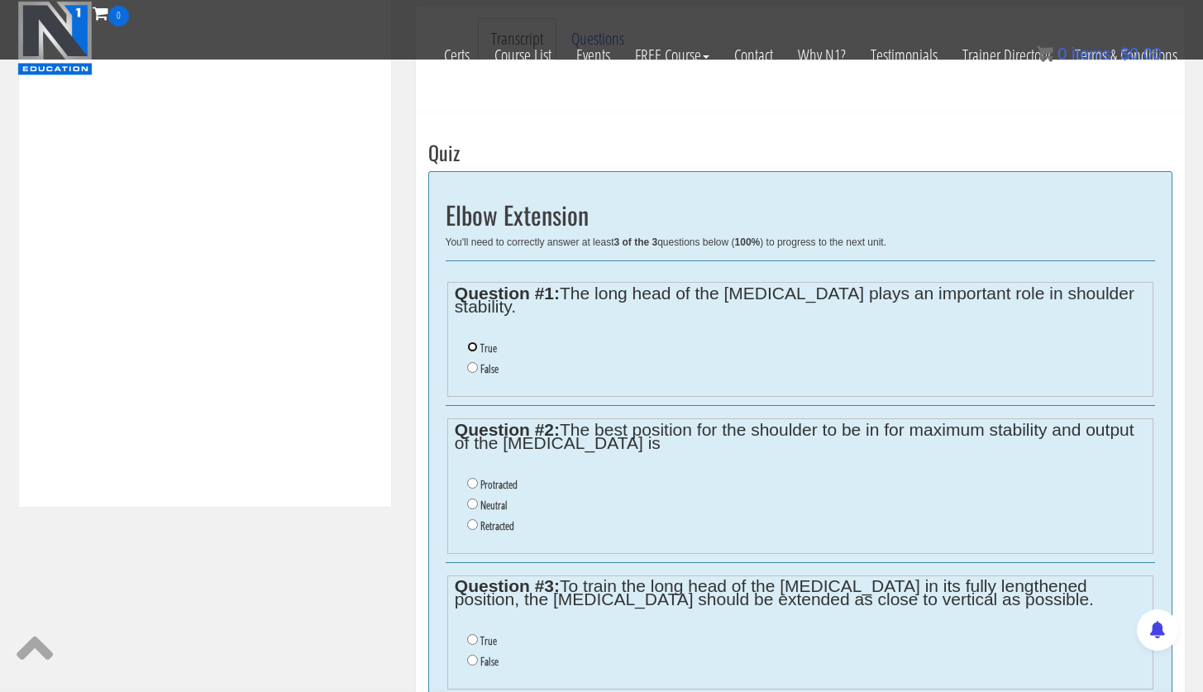
click at [472, 341] on input "True" at bounding box center [472, 346] width 11 height 11
radio input "true"
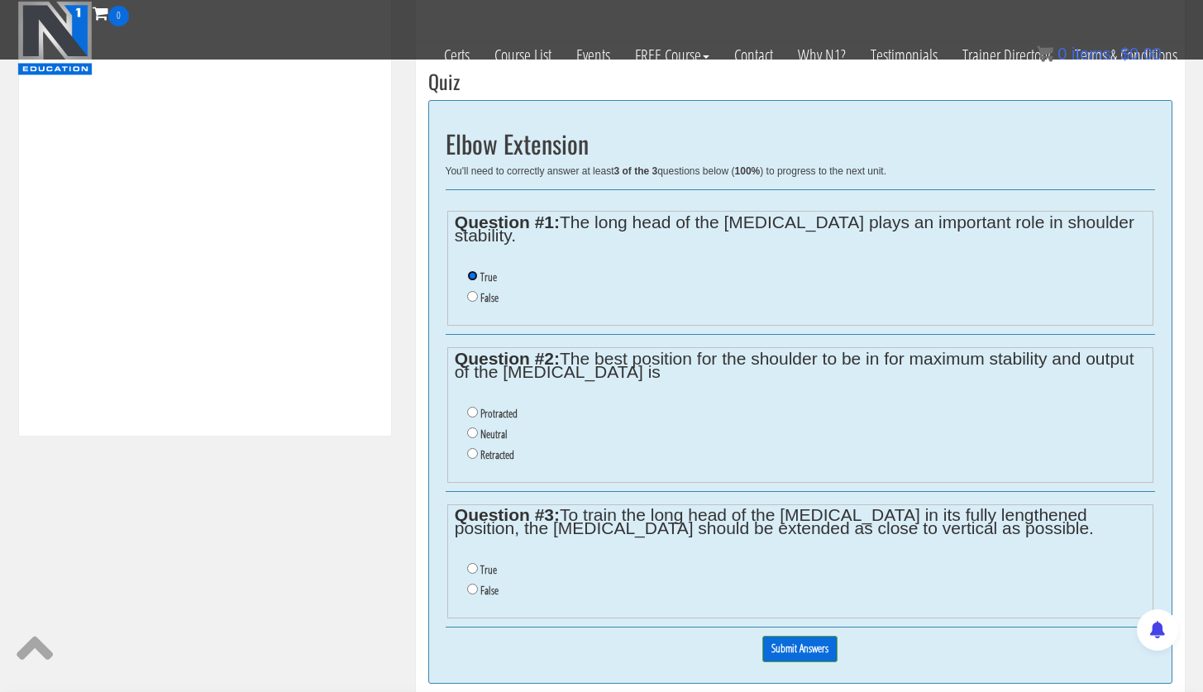
scroll to position [623, 0]
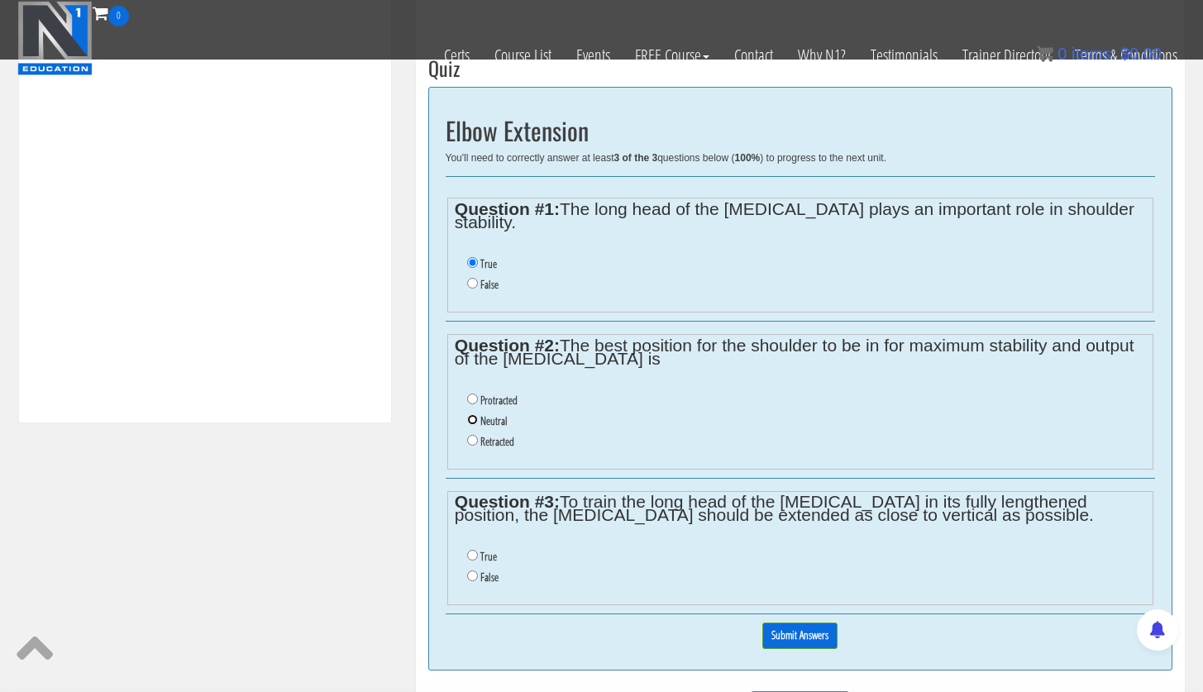
click at [474, 414] on input "Neutral" at bounding box center [472, 419] width 11 height 11
radio input "true"
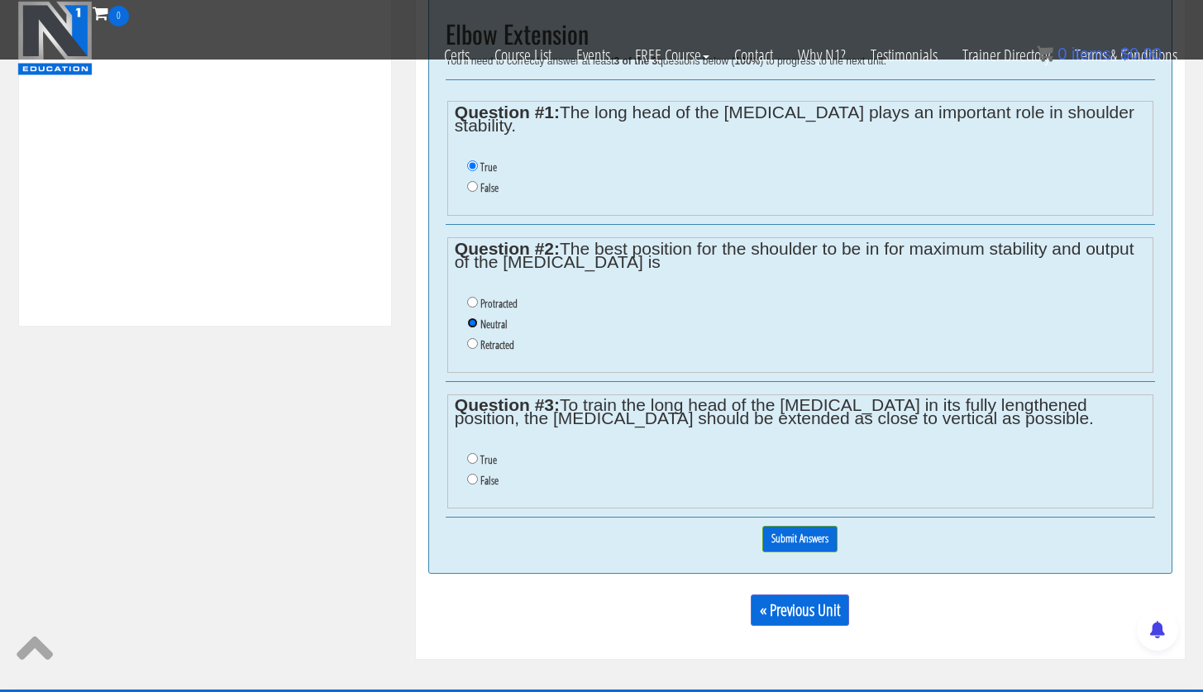
scroll to position [726, 0]
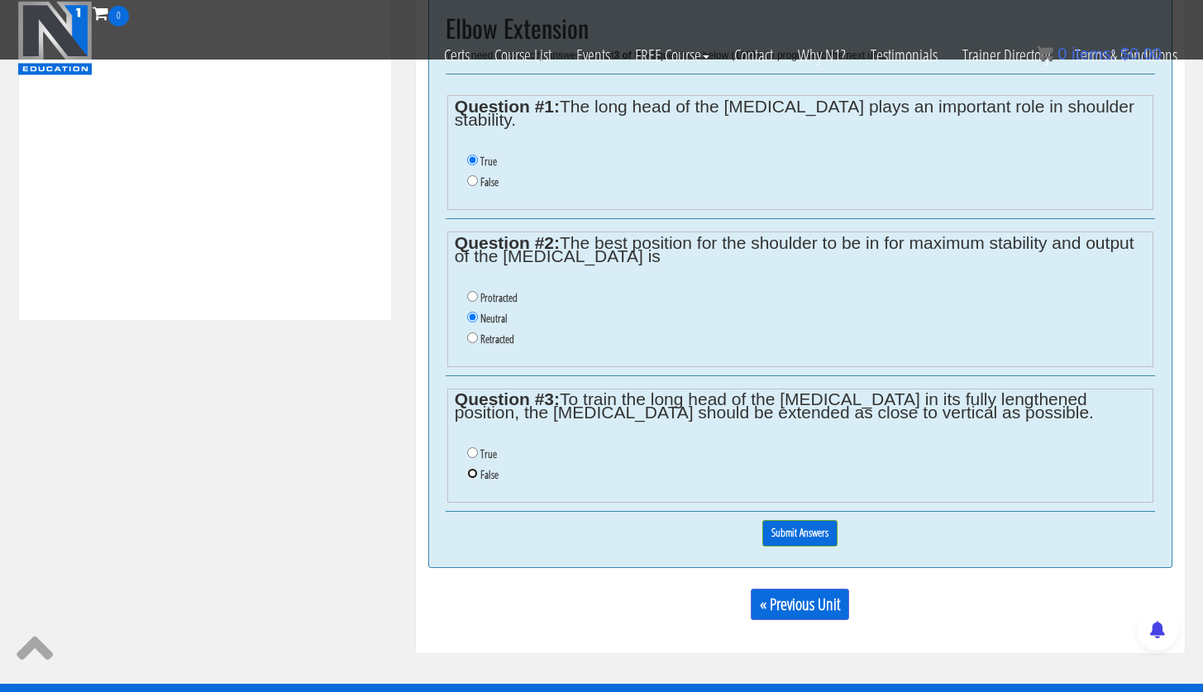
click at [473, 468] on input "False" at bounding box center [472, 473] width 11 height 11
radio input "true"
click at [809, 527] on input "Submit Answers" at bounding box center [799, 533] width 75 height 26
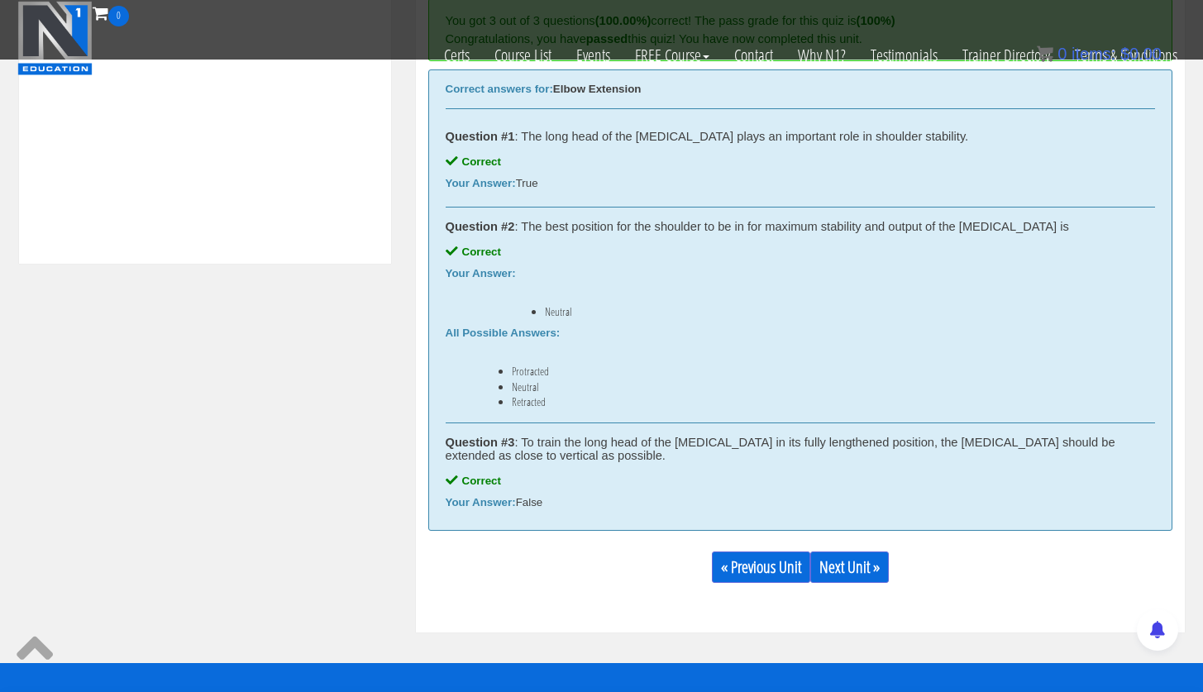
scroll to position [777, 0]
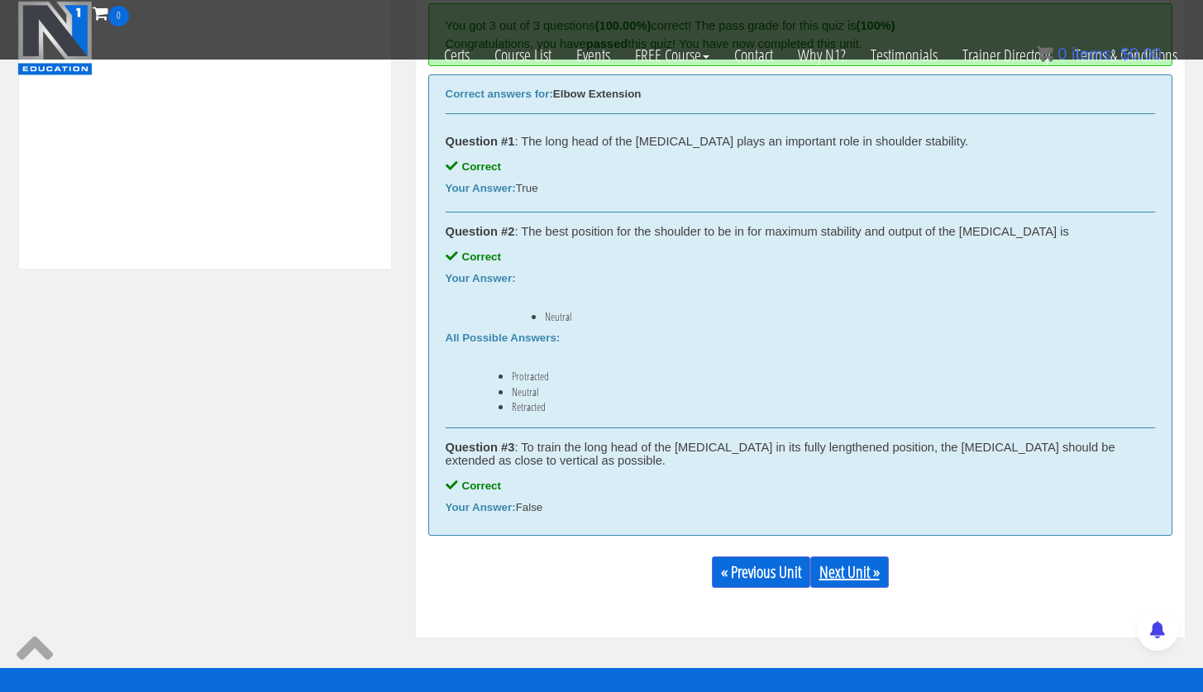
click at [885, 572] on link "Next Unit »" at bounding box center [849, 571] width 79 height 31
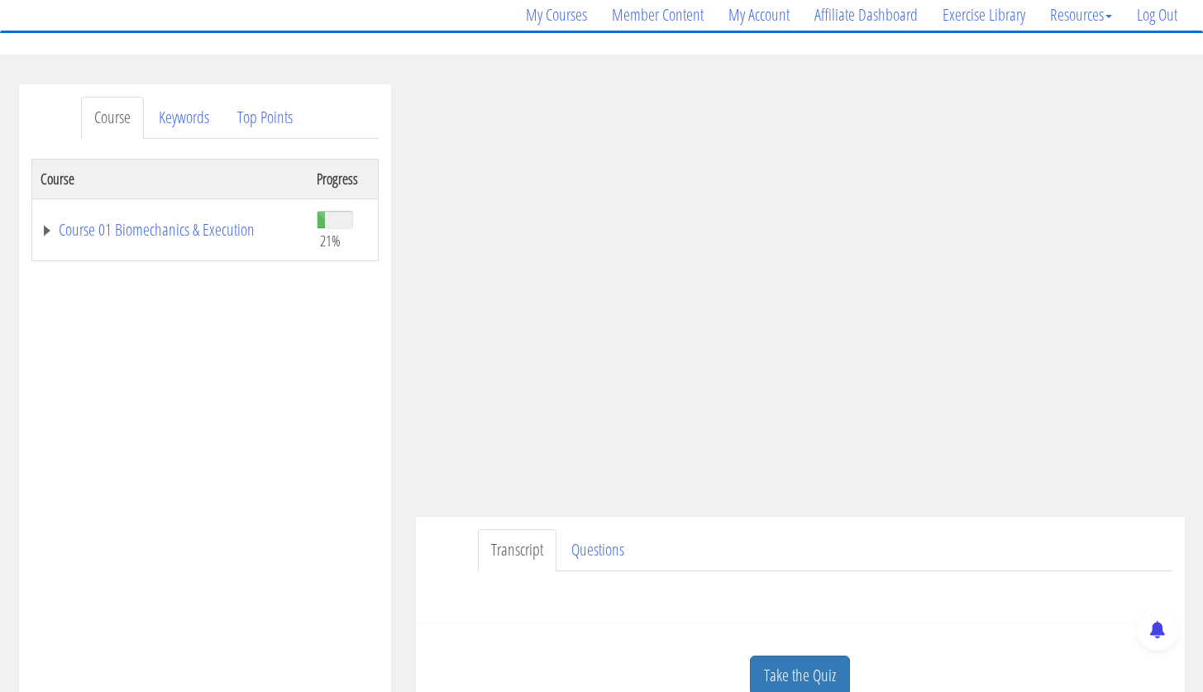
scroll to position [189, 0]
